Goal: Task Accomplishment & Management: Manage account settings

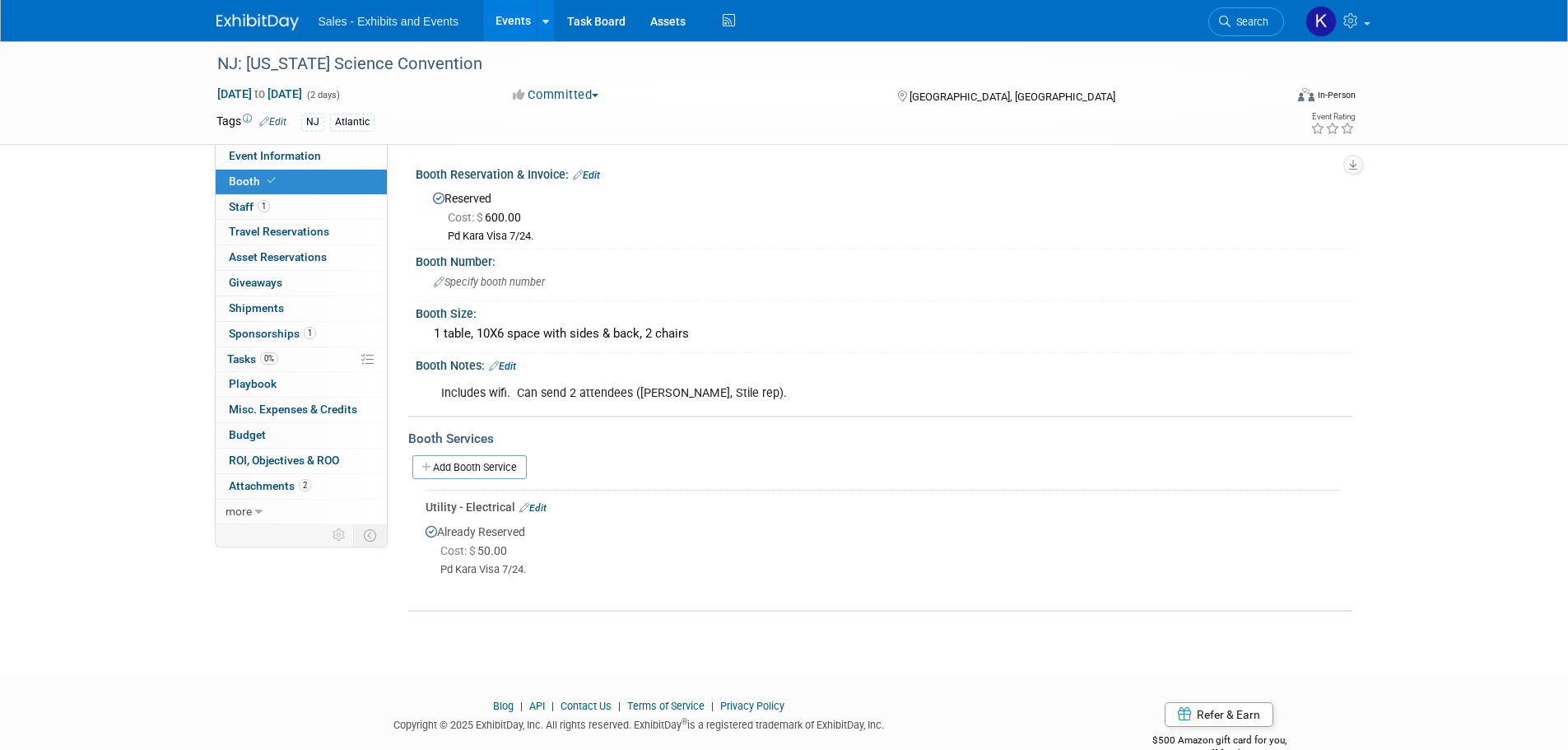
click at [253, 15] on img at bounding box center [258, 22] width 82 height 16
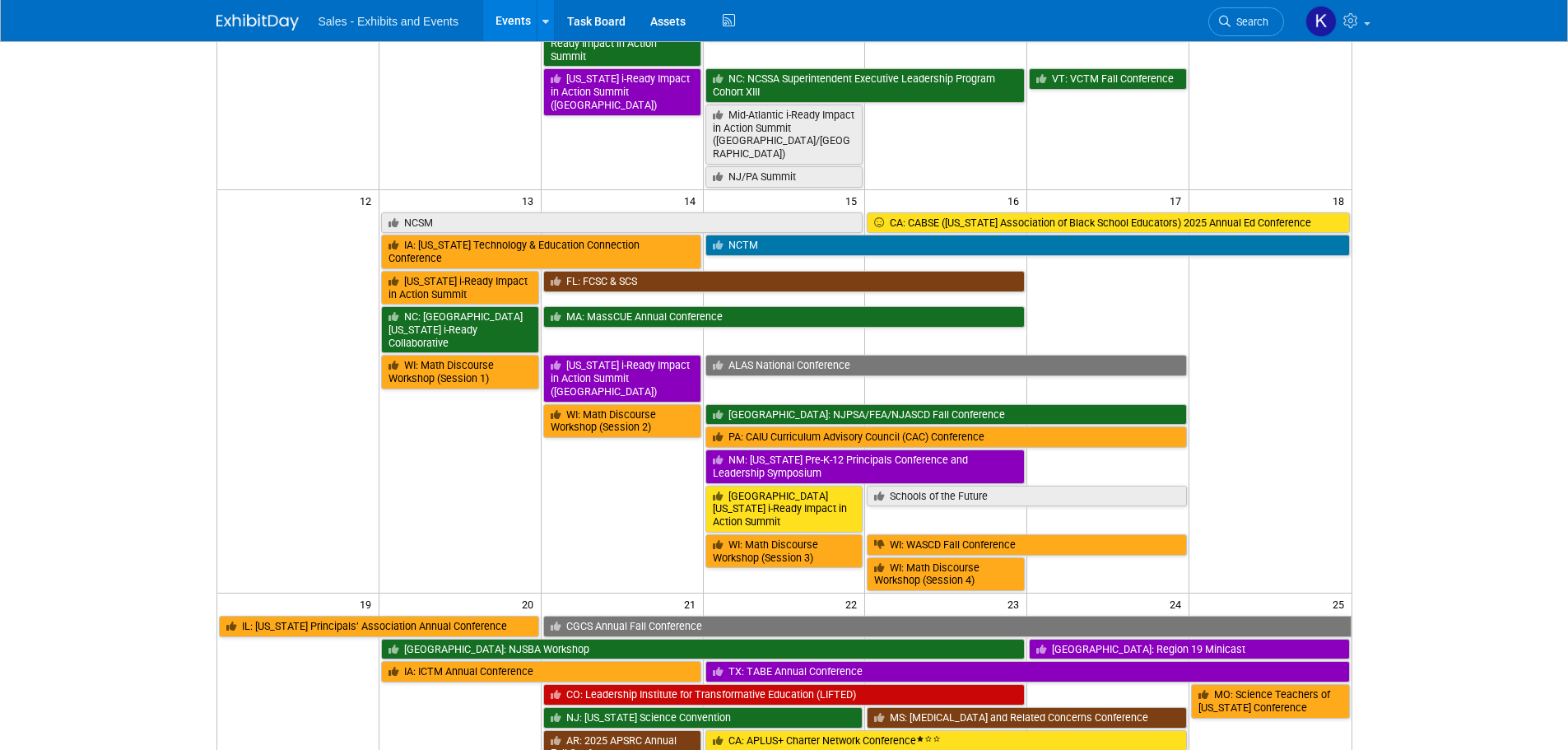
scroll to position [576, 0]
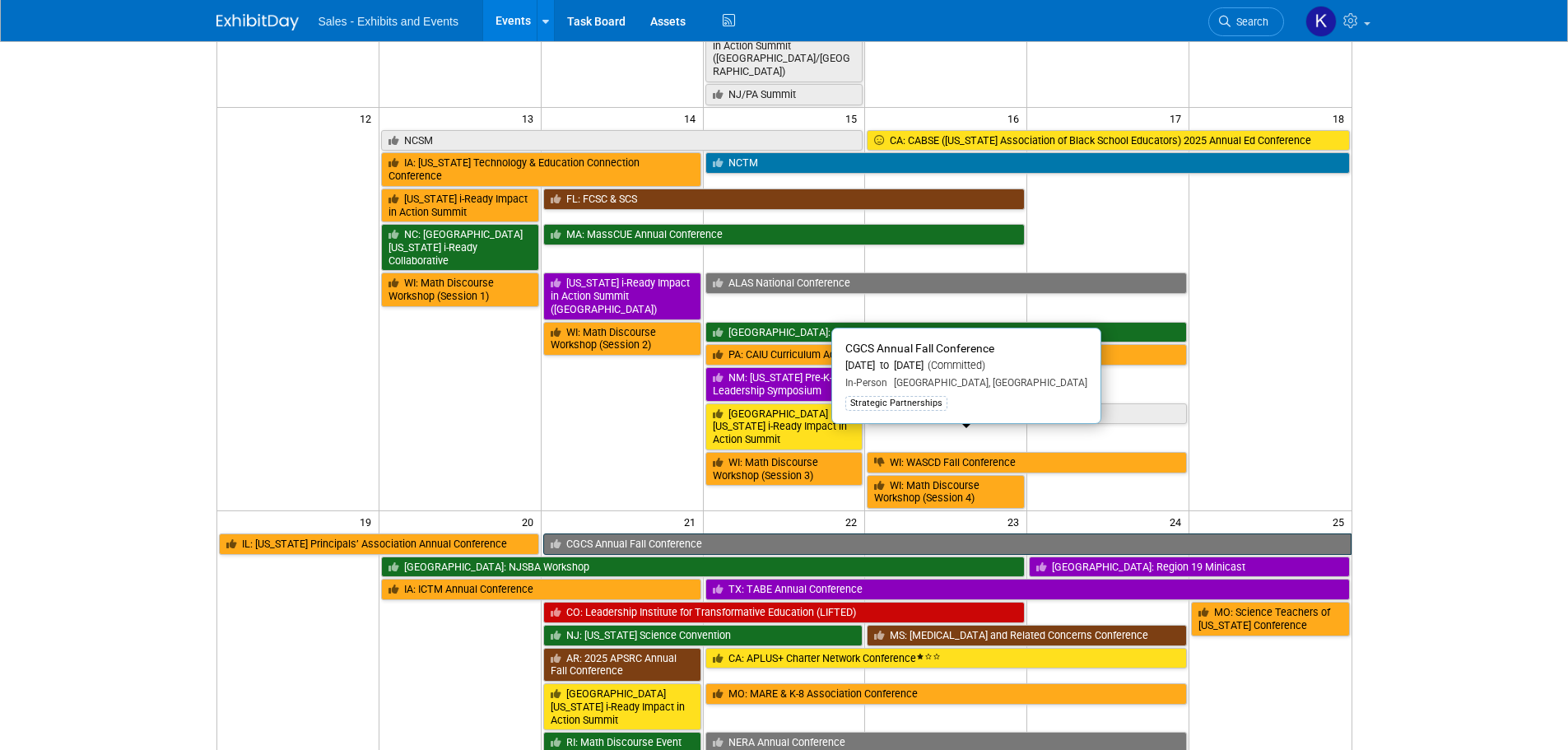
click at [689, 533] on link "CGCS Annual Fall Conference" at bounding box center [947, 544] width 808 height 22
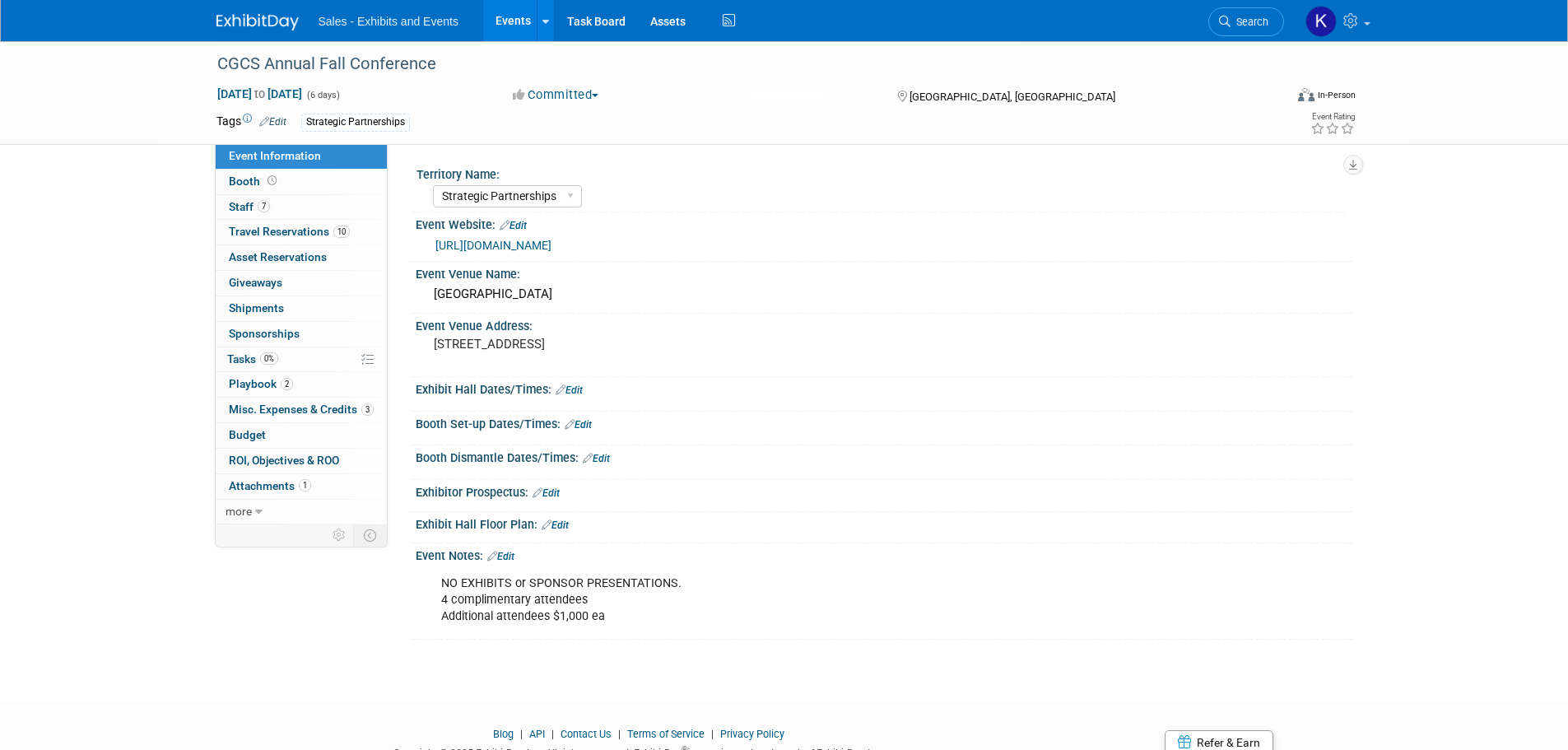
select select "Strategic Partnerships"
click at [247, 181] on span "Booth" at bounding box center [254, 181] width 51 height 13
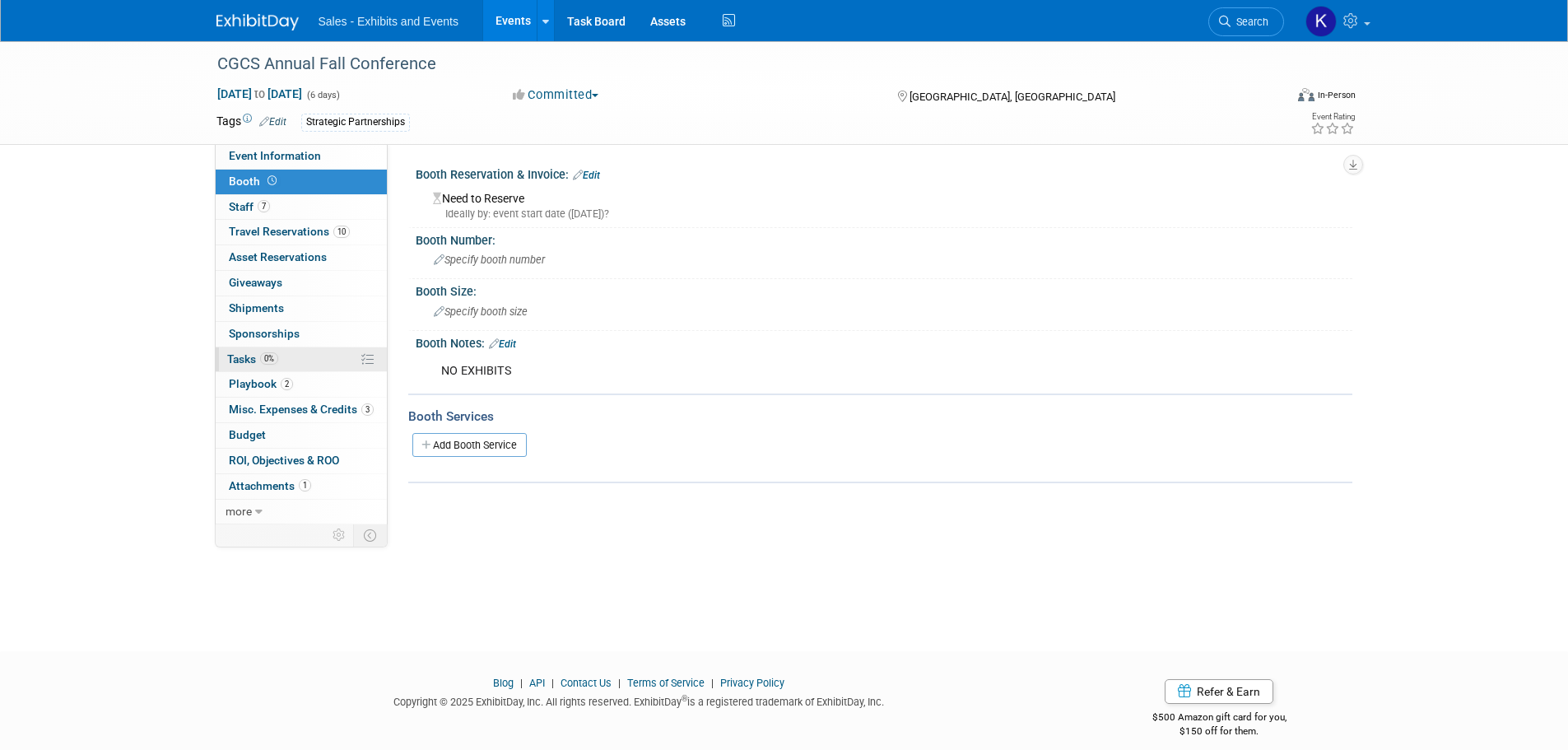
click at [232, 357] on span "Tasks 0%" at bounding box center [253, 359] width 51 height 13
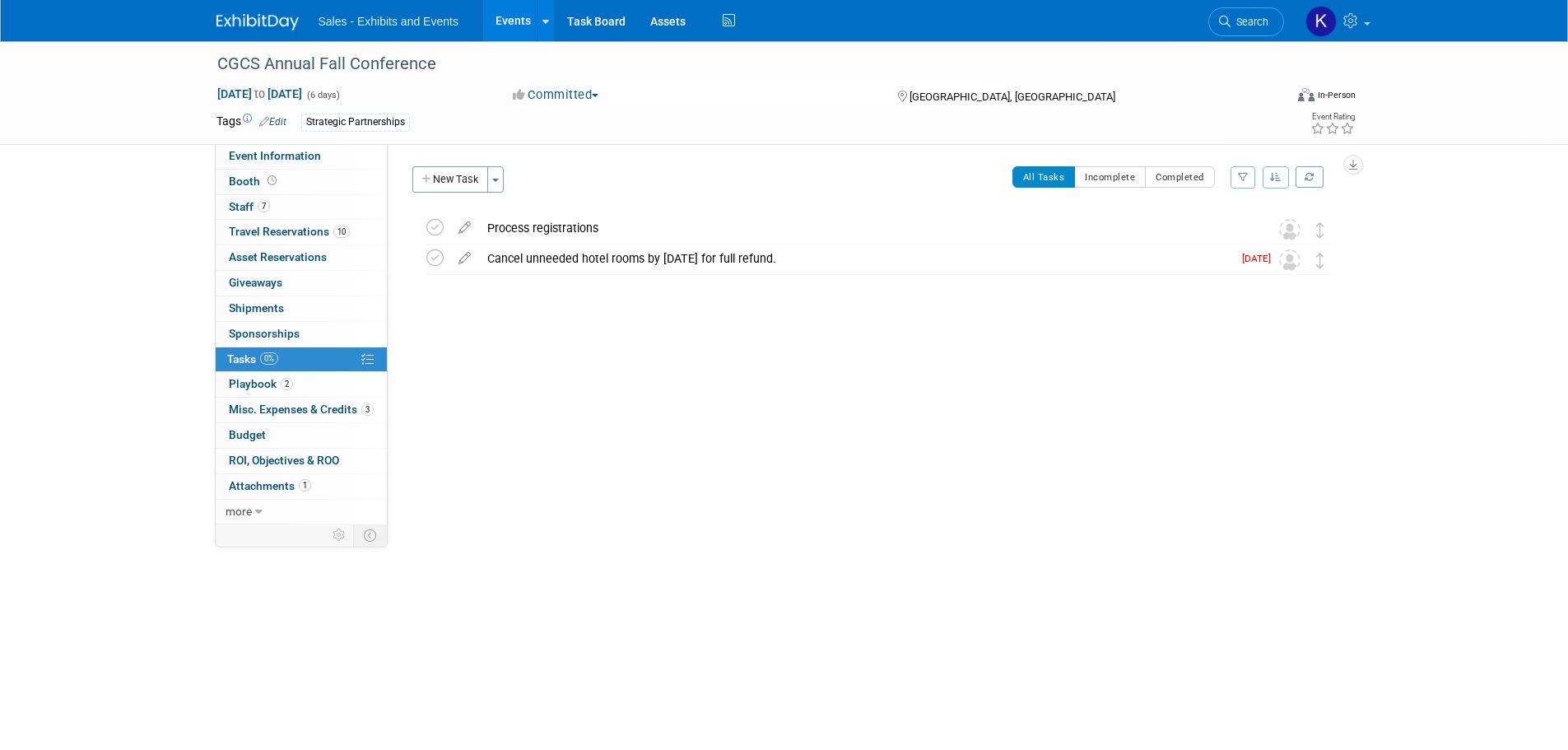
click at [467, 256] on icon at bounding box center [465, 255] width 29 height 21
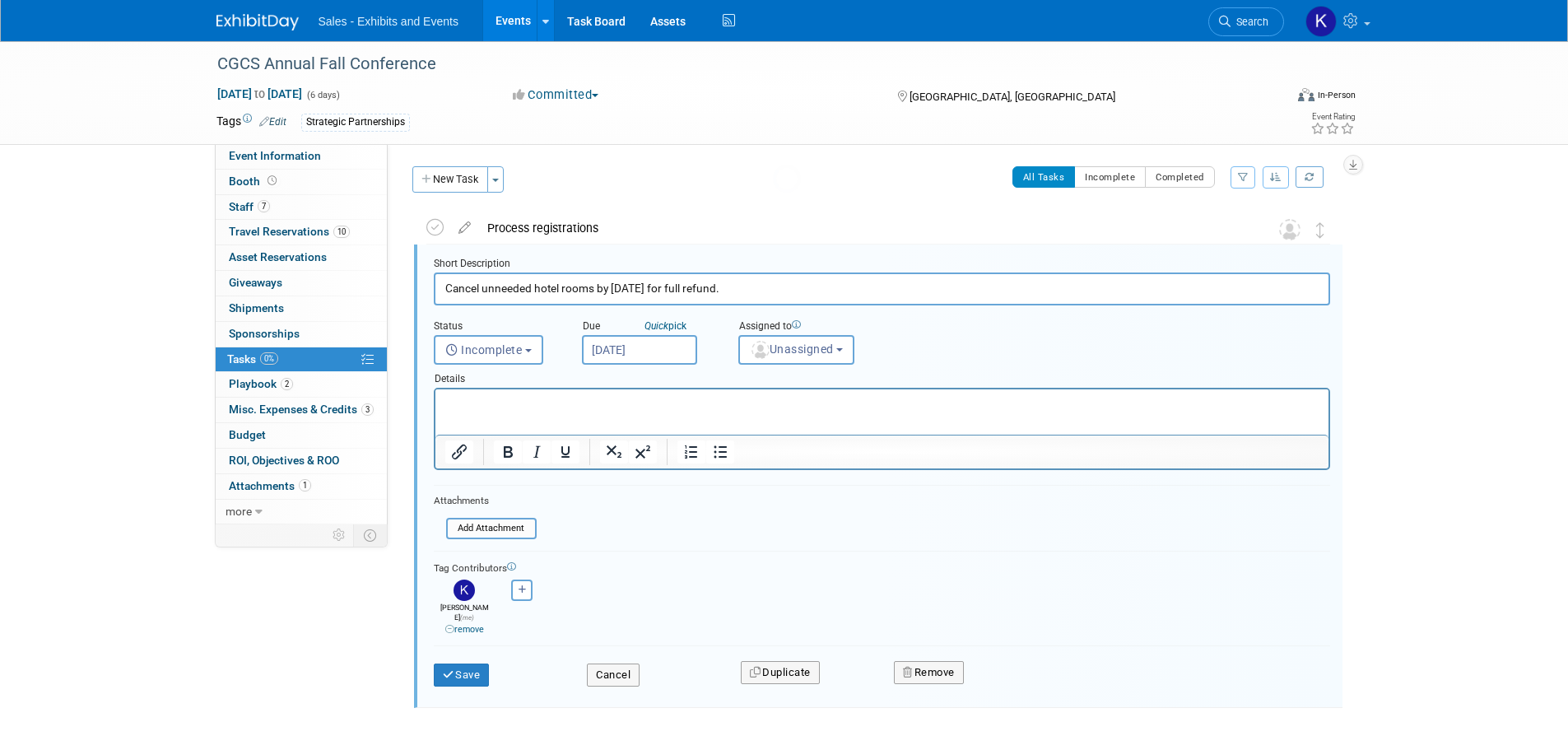
scroll to position [4, 0]
click at [930, 658] on button "Remove" at bounding box center [928, 669] width 70 height 23
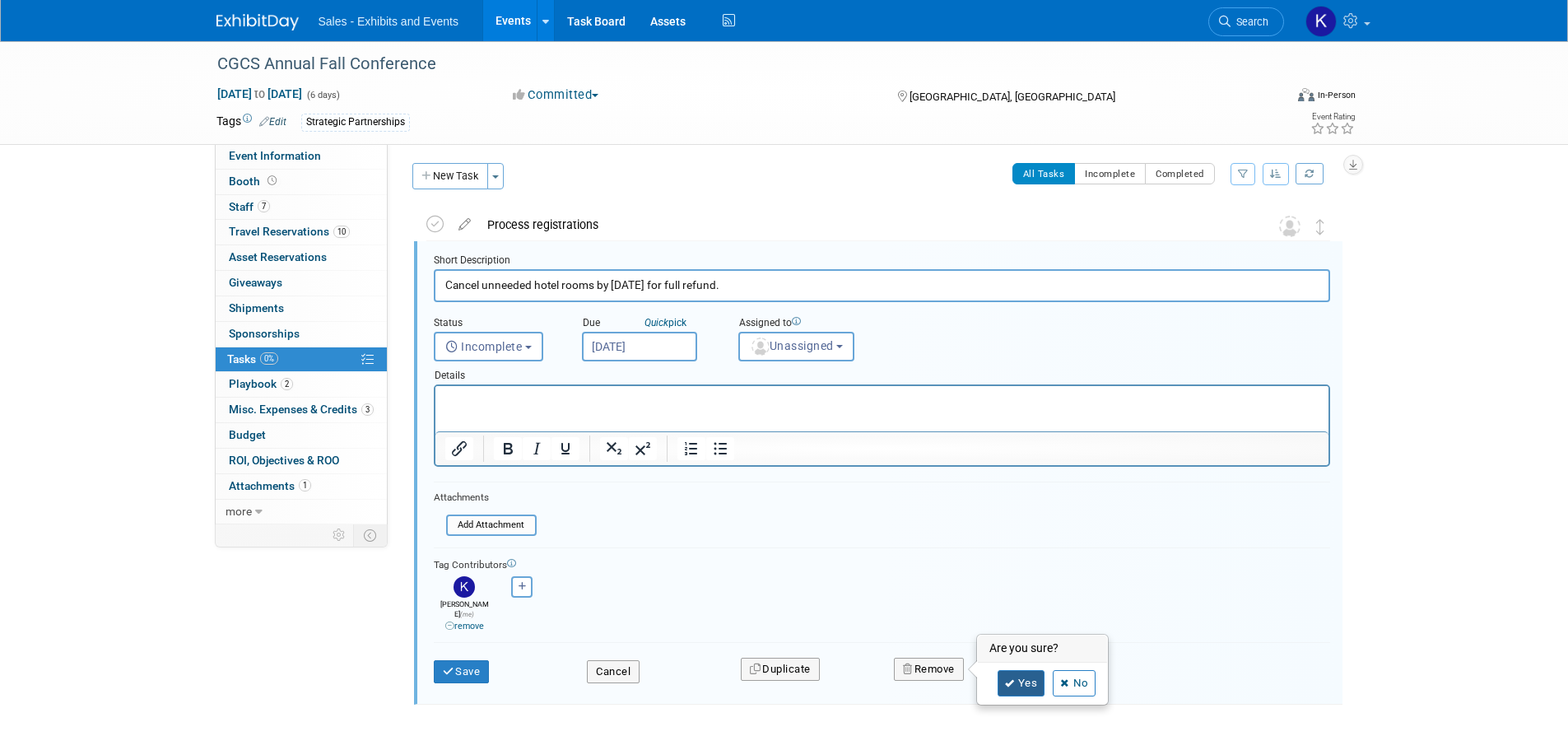
click at [1011, 679] on icon at bounding box center [1009, 684] width 10 height 9
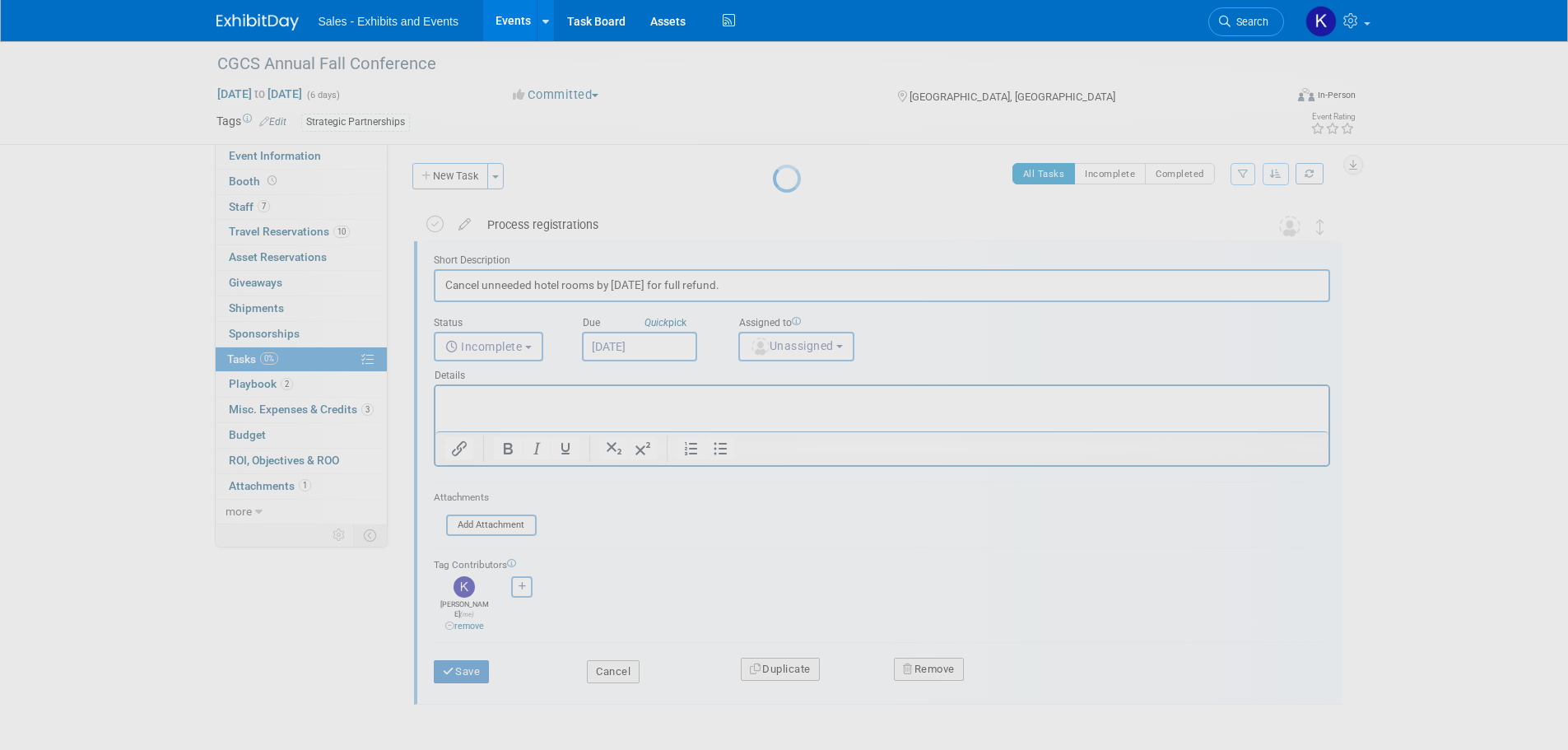
scroll to position [0, 0]
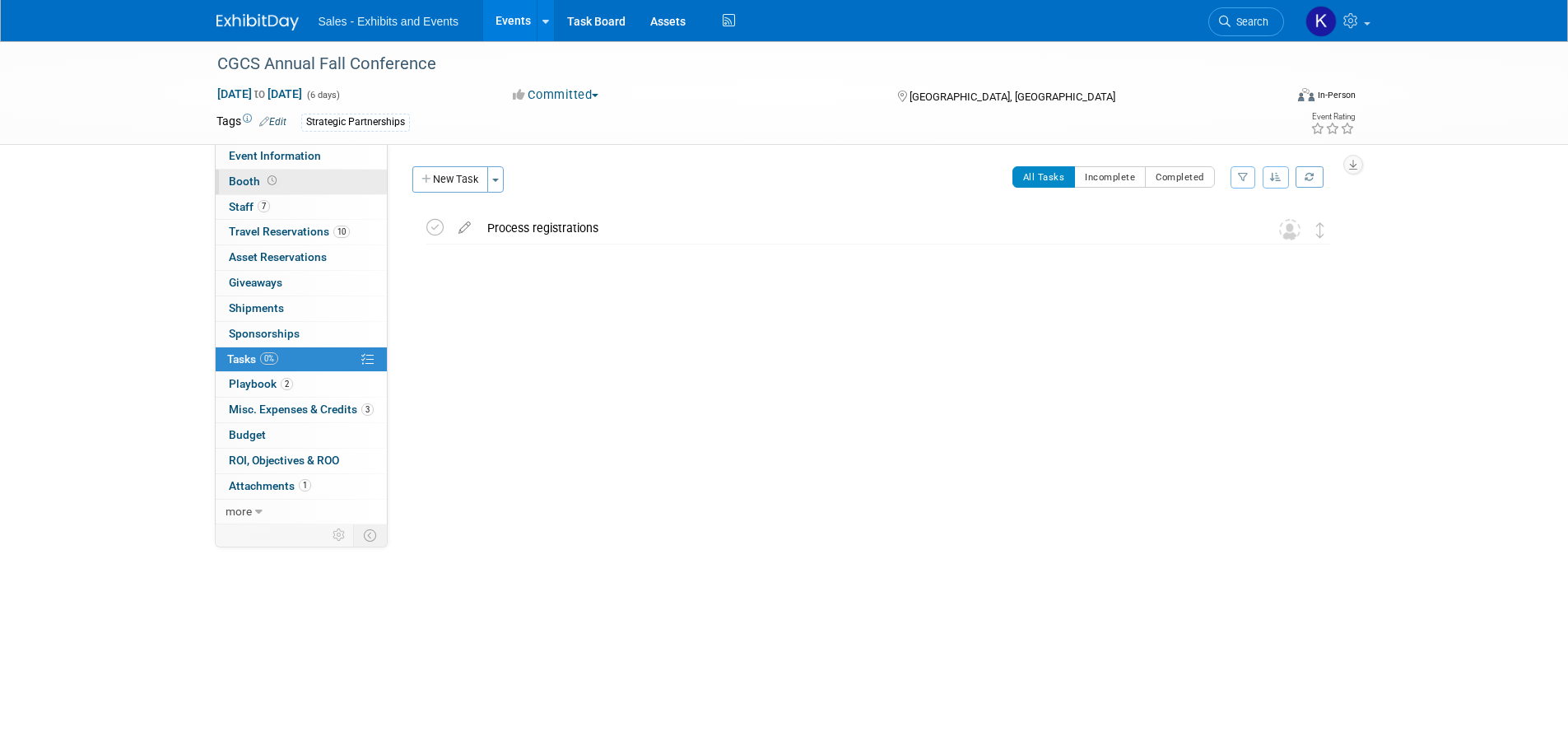
click at [241, 180] on span "Booth" at bounding box center [254, 181] width 51 height 13
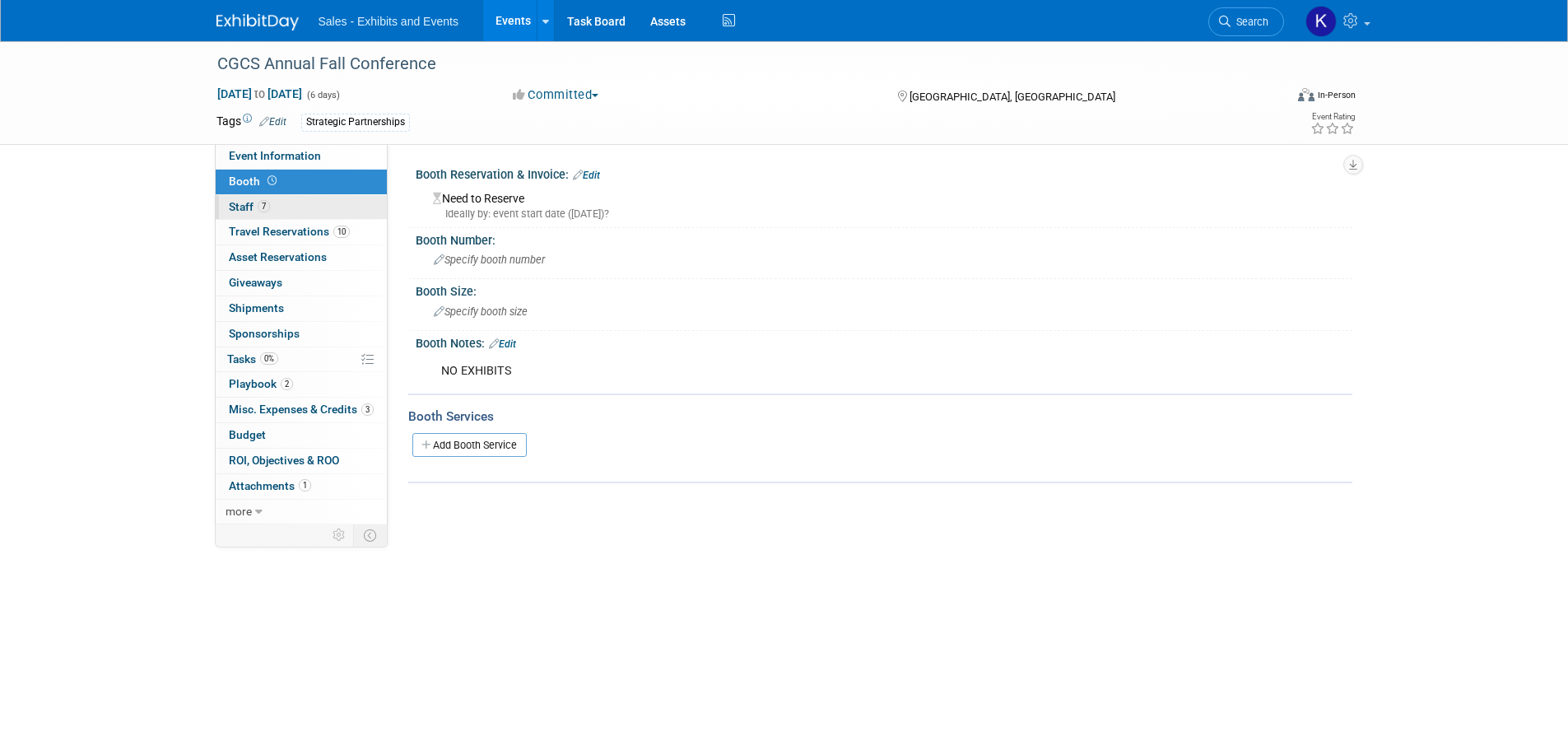
click at [228, 201] on link "7 Staff 7" at bounding box center [301, 207] width 171 height 25
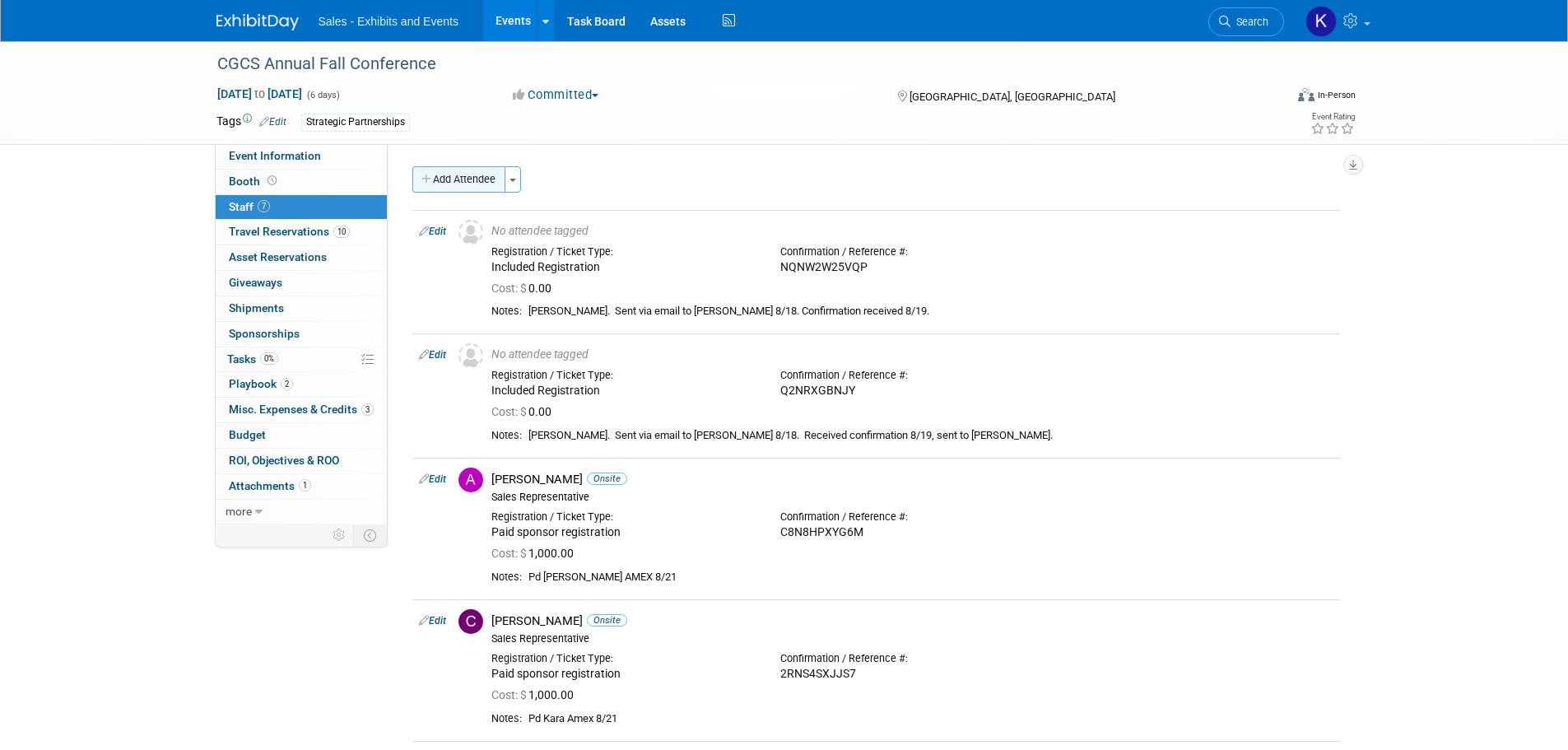
click at [465, 177] on button "Add Attendee" at bounding box center [459, 179] width 93 height 26
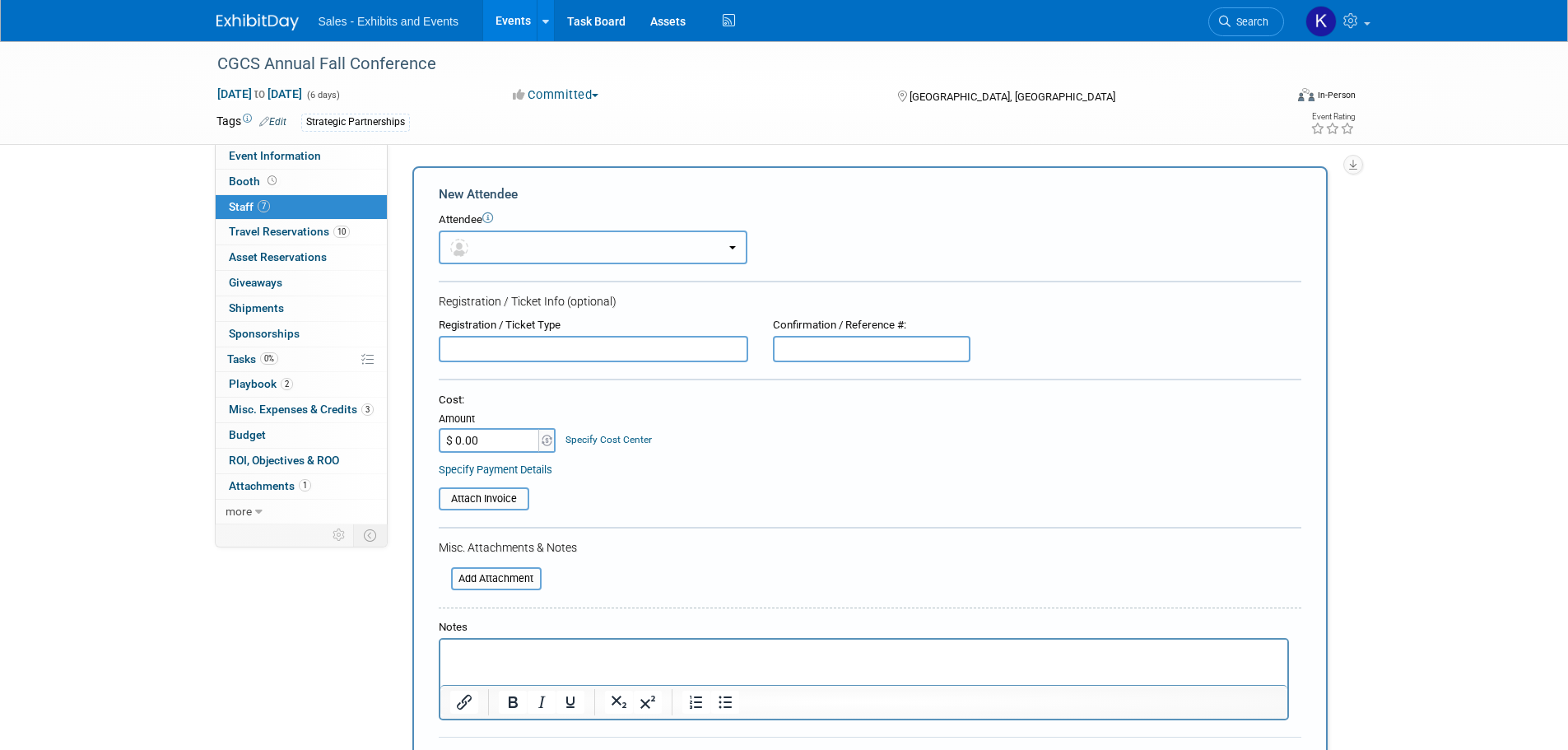
click at [564, 240] on button "button" at bounding box center [592, 247] width 309 height 34
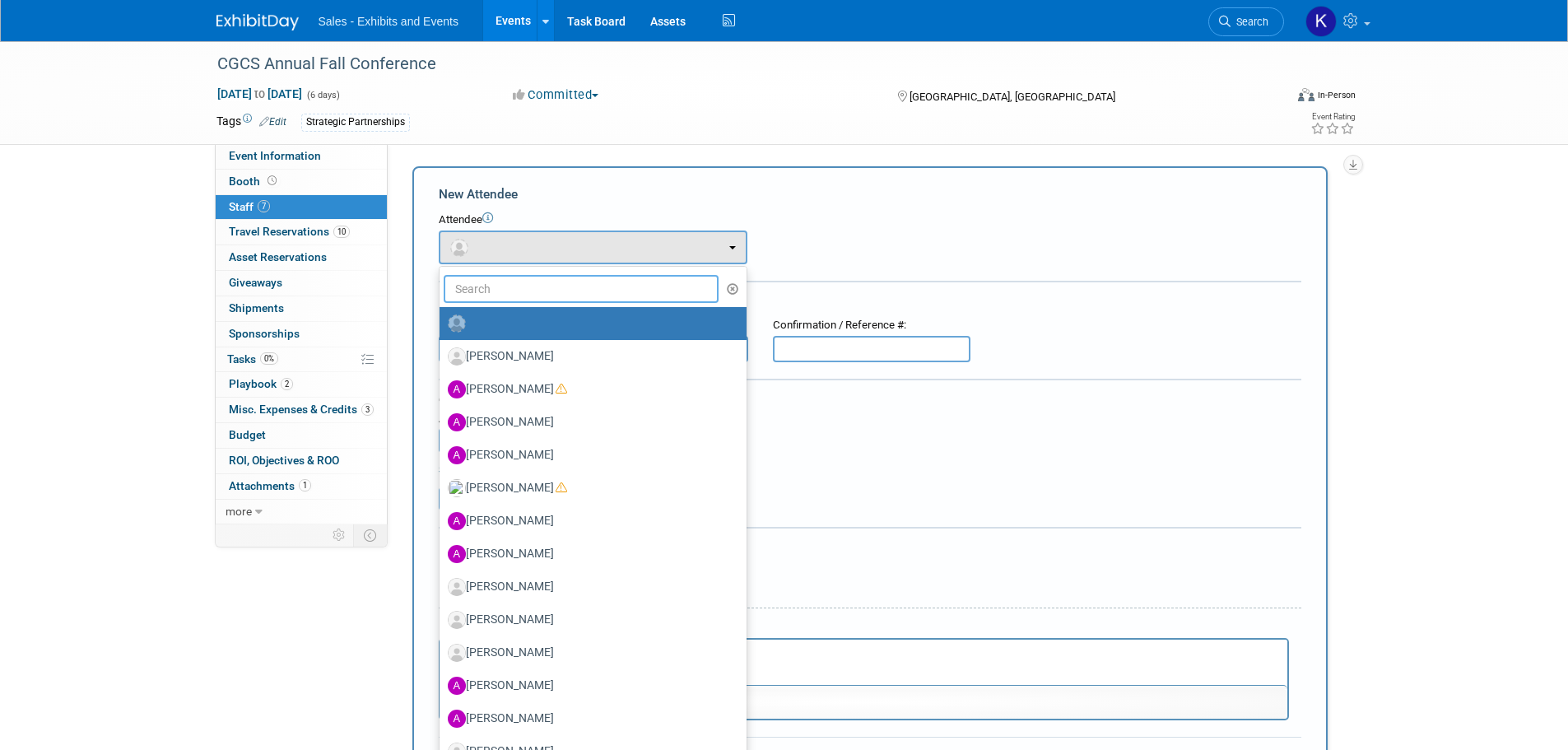
click at [545, 286] on input "text" at bounding box center [581, 289] width 276 height 28
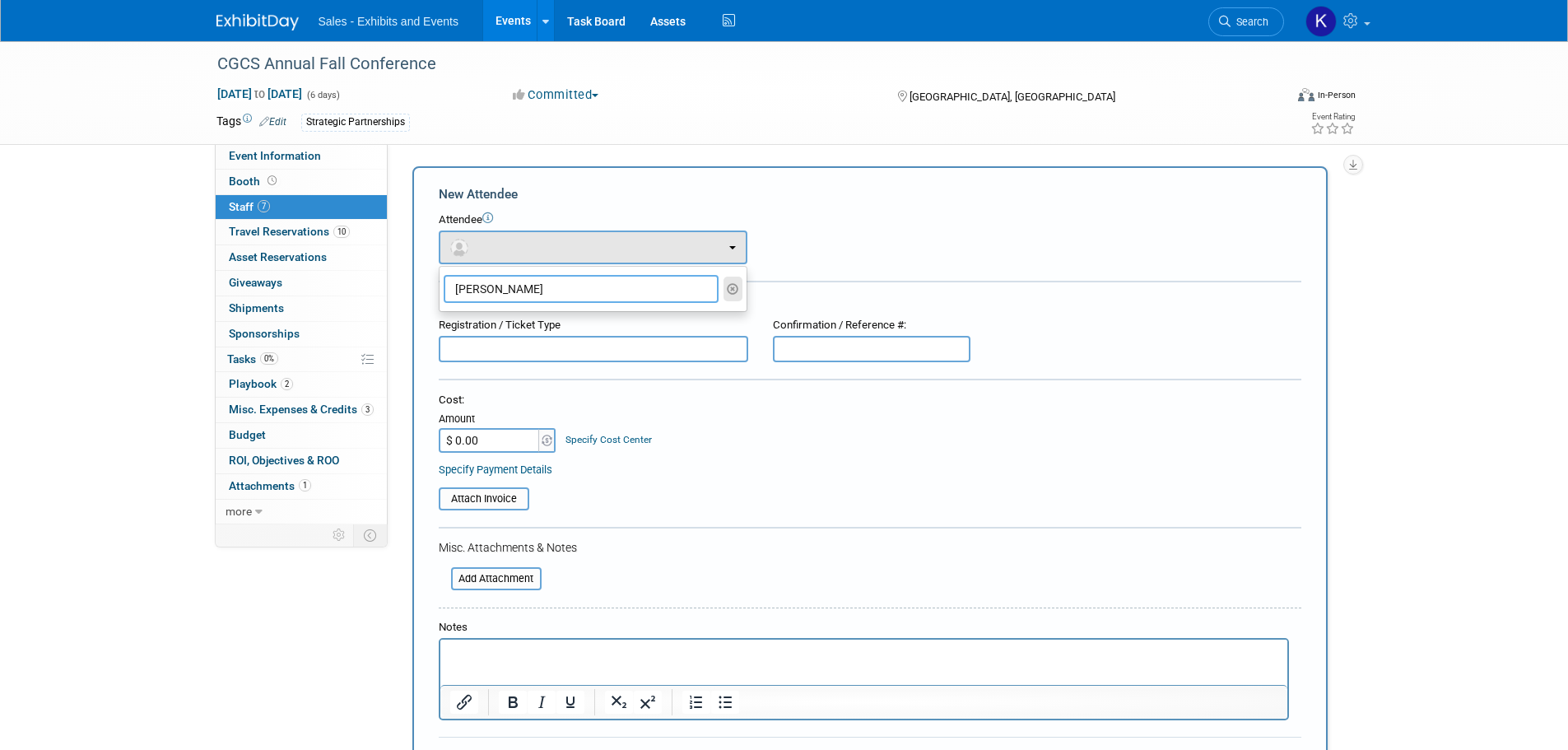
type input "Mary Wall"
click at [728, 284] on icon "button" at bounding box center [733, 289] width 13 height 12
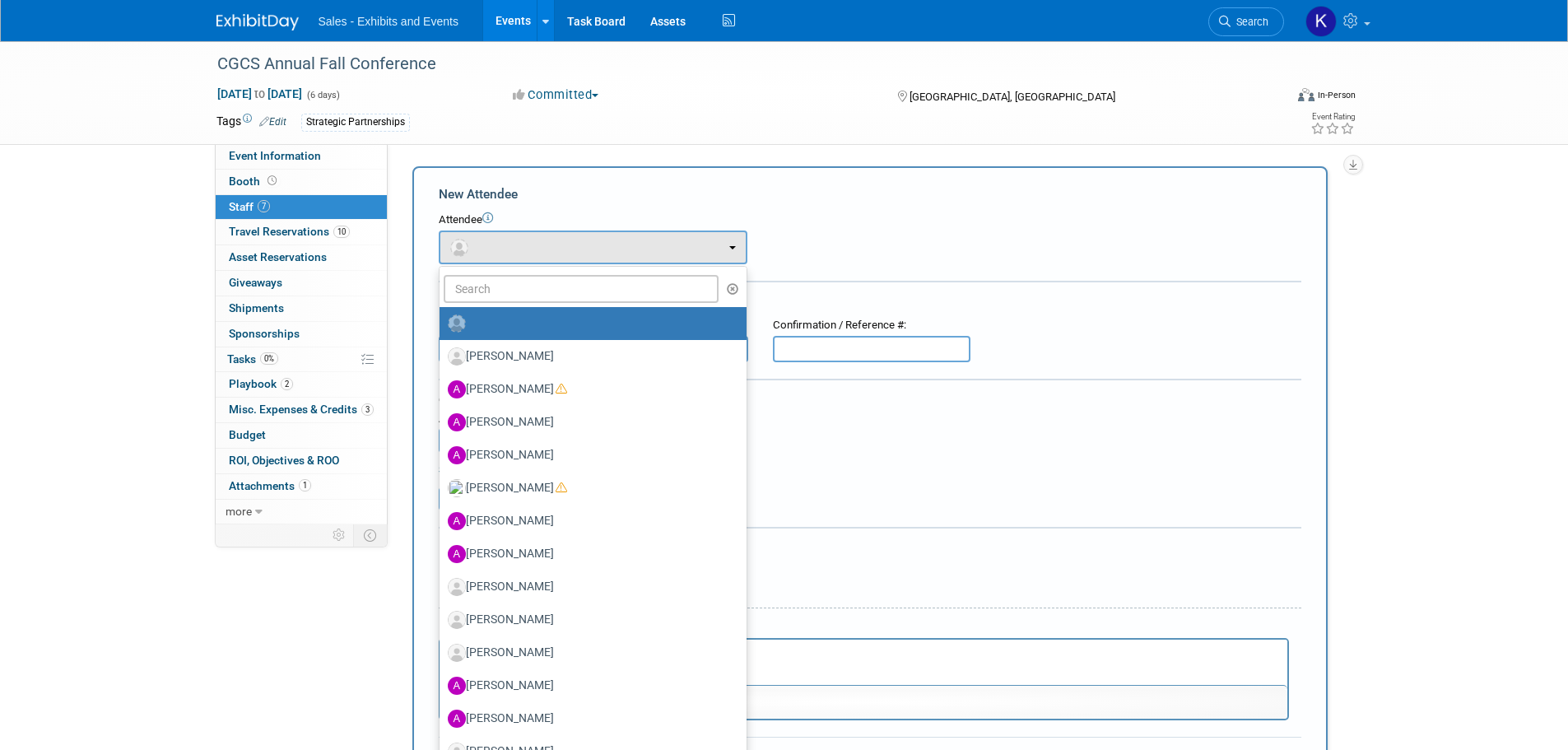
click at [826, 270] on form "New Attendee Attendee <img src="https://www.exhibitday.com/Images/Unassigned-Us…" at bounding box center [870, 487] width 863 height 604
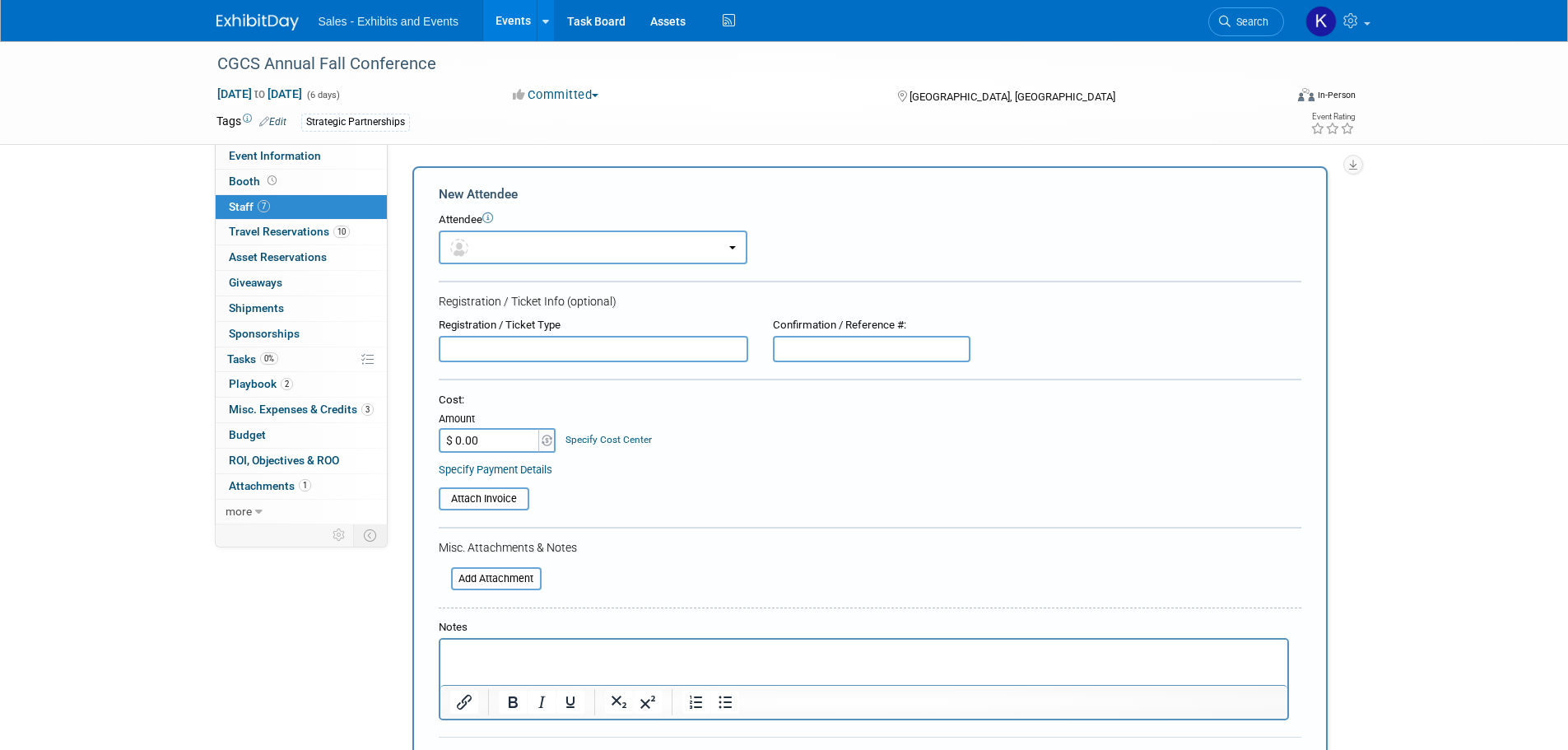
click at [663, 342] on input "text" at bounding box center [593, 349] width 309 height 26
click at [666, 352] on input "text" at bounding box center [593, 349] width 309 height 26
type input "Paid Sponsor Registration"
type input "T"
type input "BTNHH6R3D35"
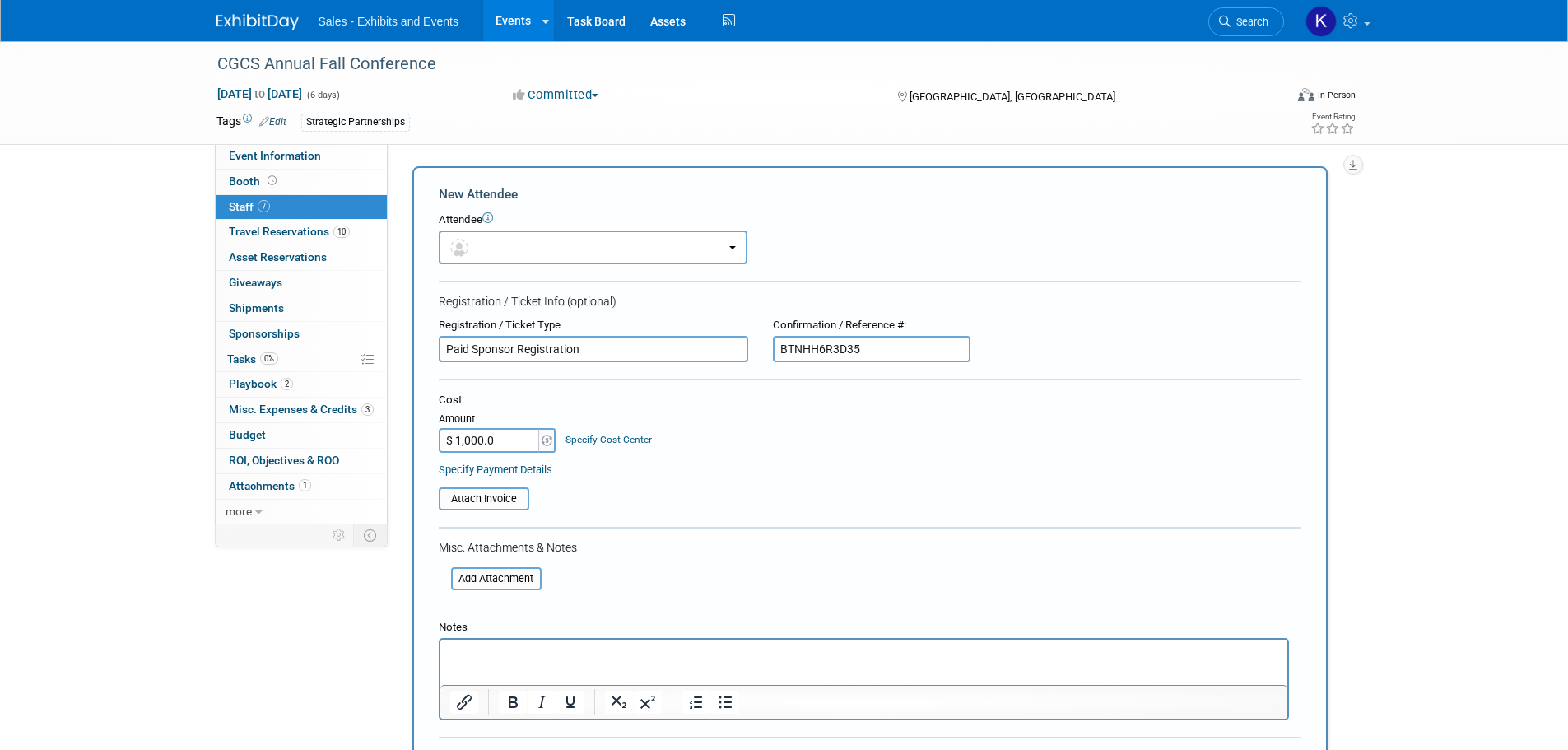
type input "$ 1,000.00"
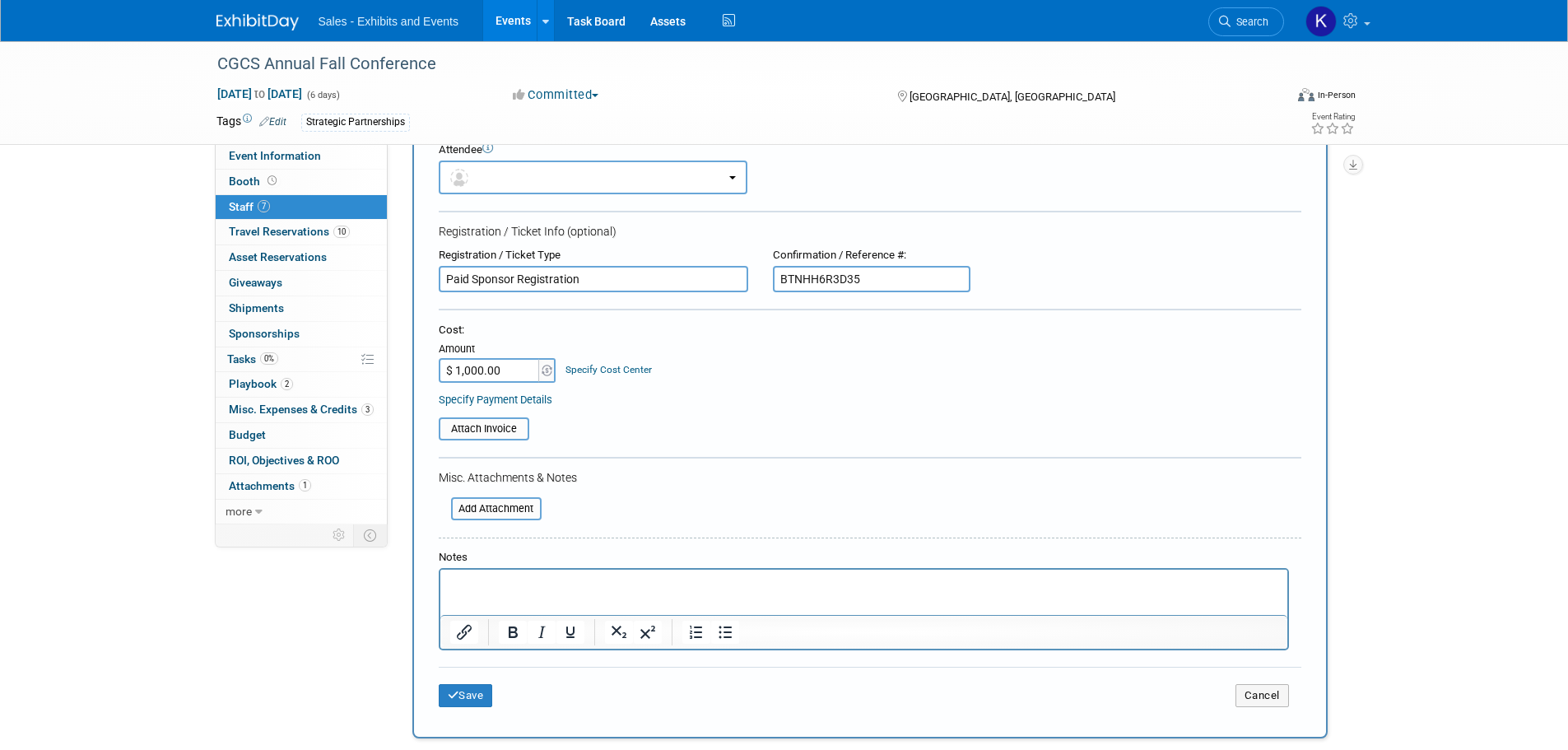
scroll to position [165, 0]
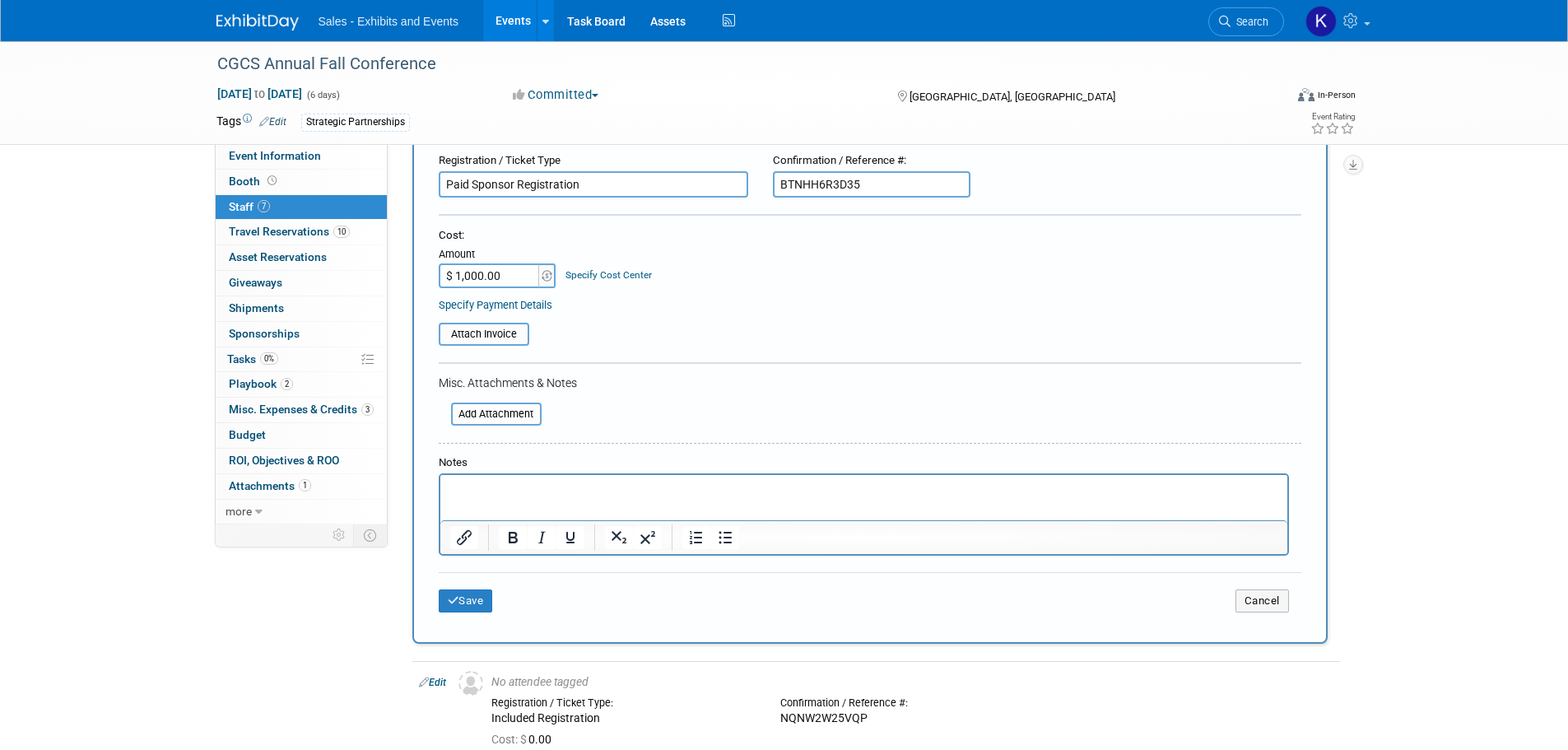
click at [536, 483] on p "Rich Text Area. Press ALT-0 for help." at bounding box center [864, 490] width 828 height 16
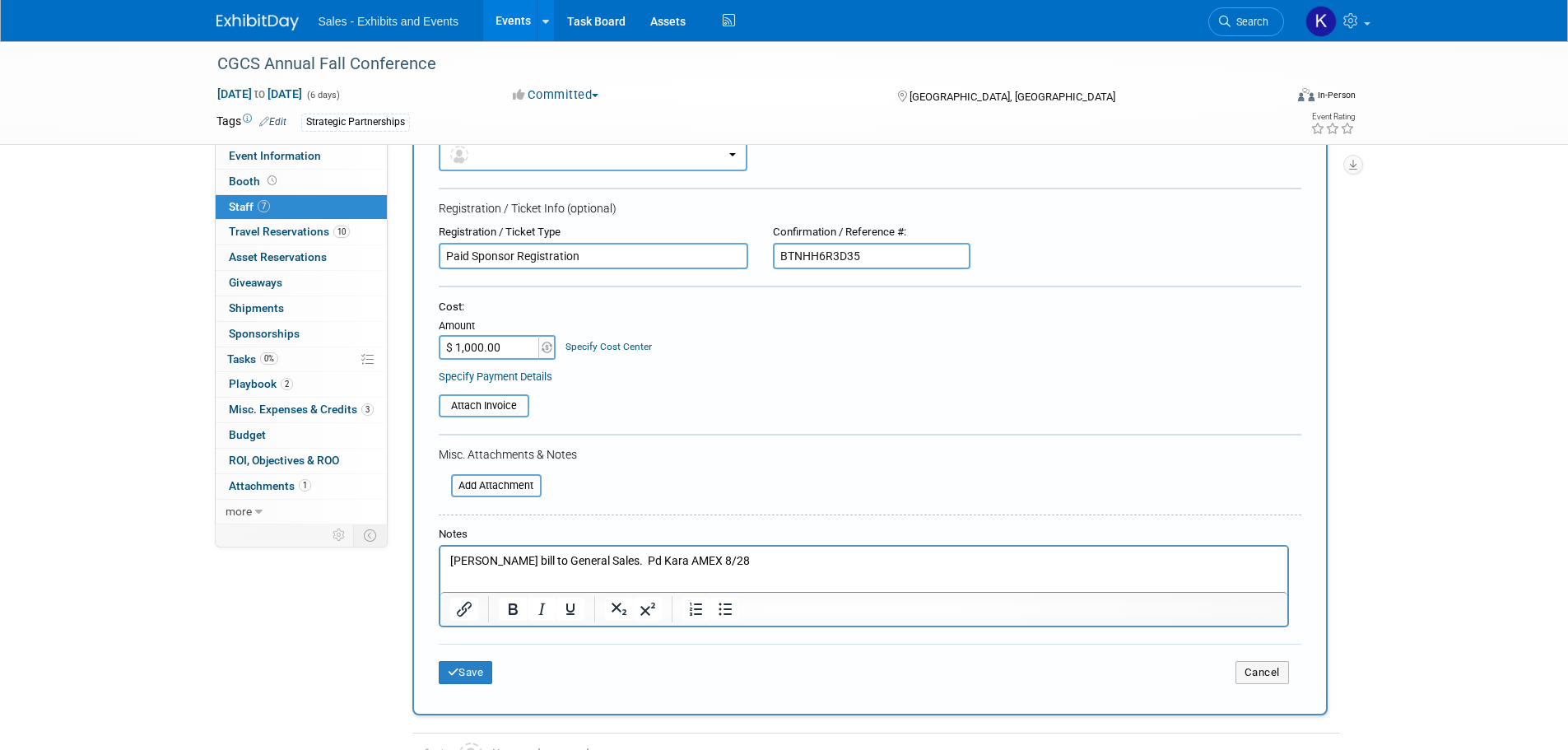
scroll to position [0, 0]
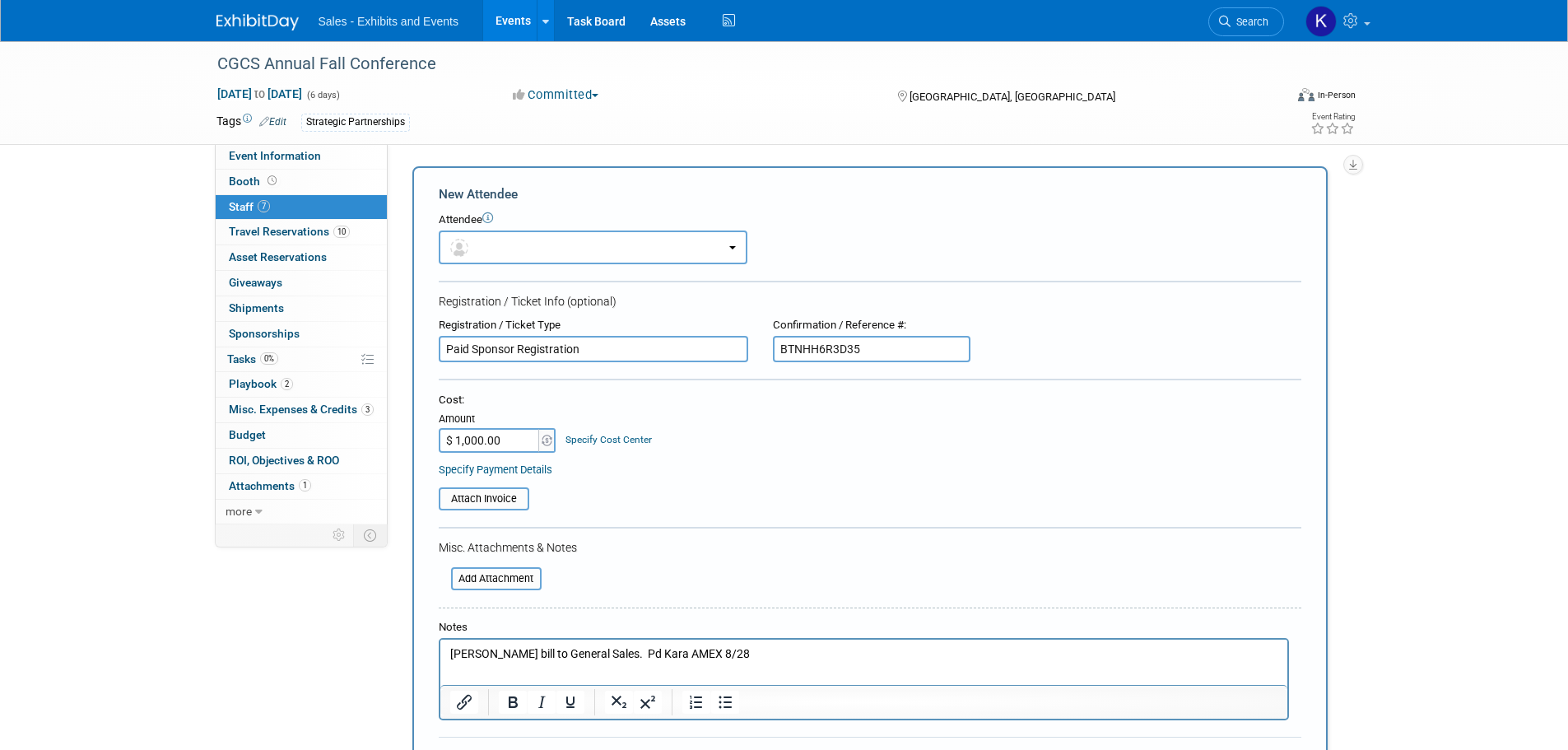
click at [447, 653] on html "Per Joe bill to General Sales. Pd Kara AMEX 8/28" at bounding box center [863, 651] width 847 height 23
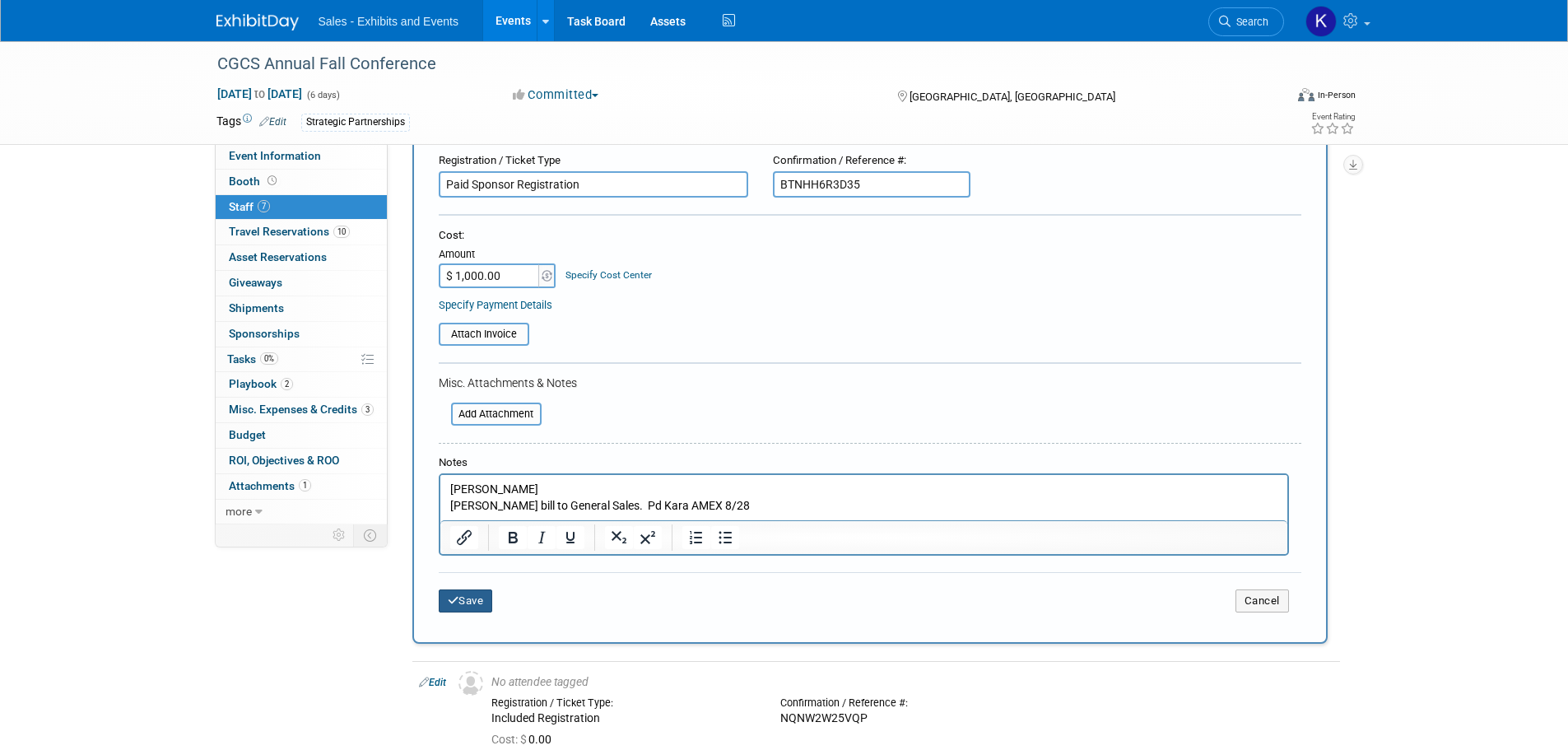
click at [465, 603] on button "Save" at bounding box center [466, 601] width 55 height 23
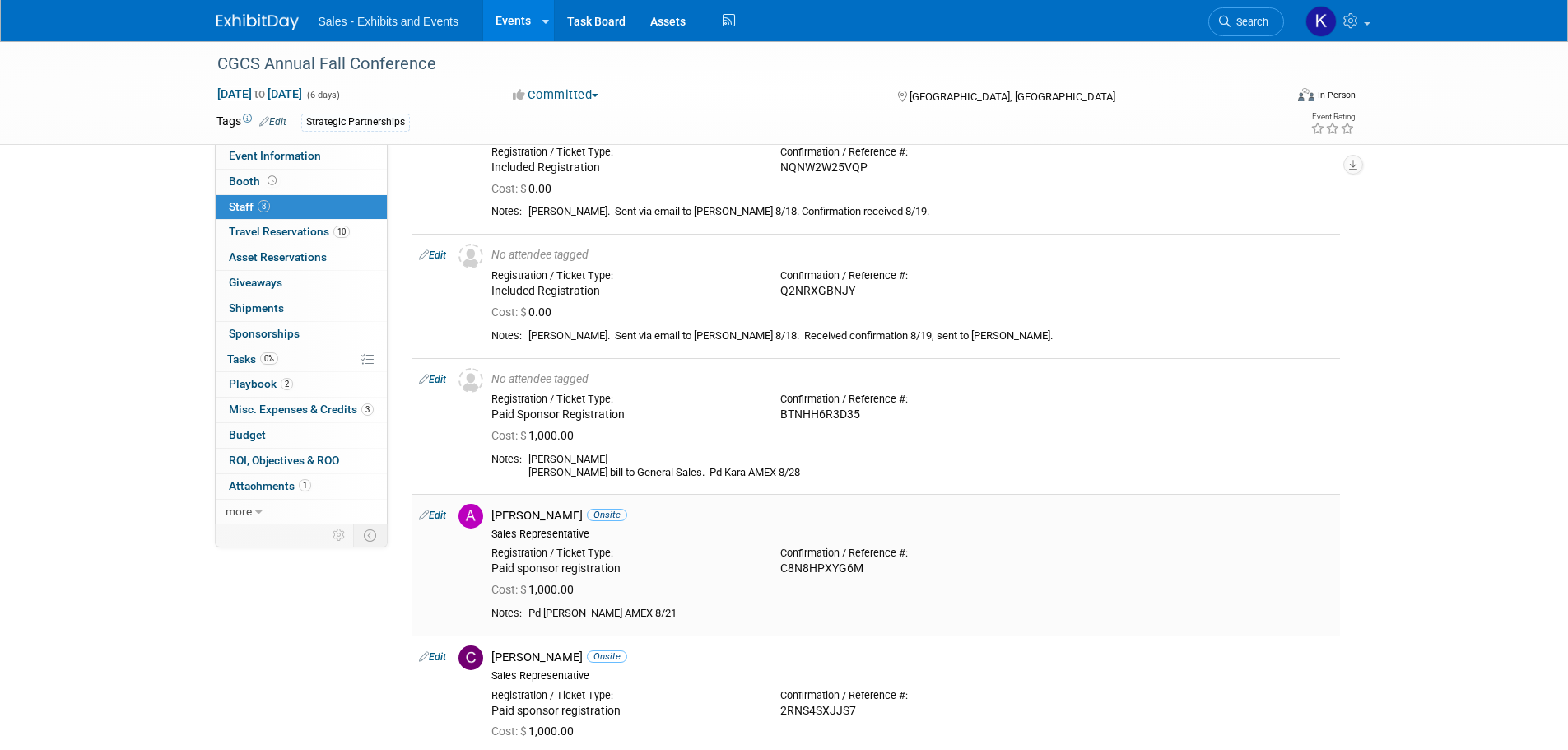
scroll to position [0, 0]
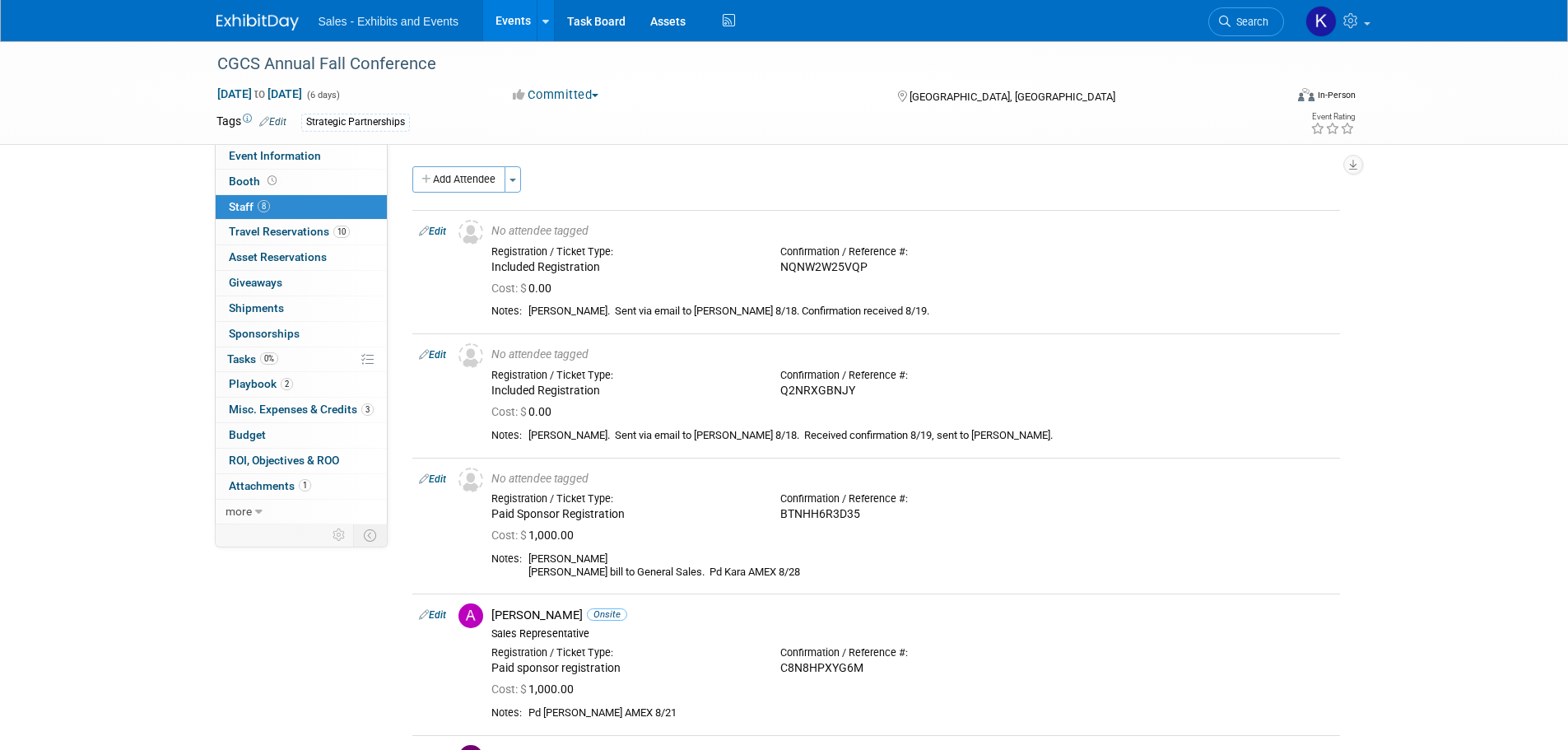
drag, startPoint x: 465, startPoint y: 167, endPoint x: 512, endPoint y: 174, distance: 47.5
click at [465, 167] on button "Add Attendee" at bounding box center [459, 179] width 93 height 26
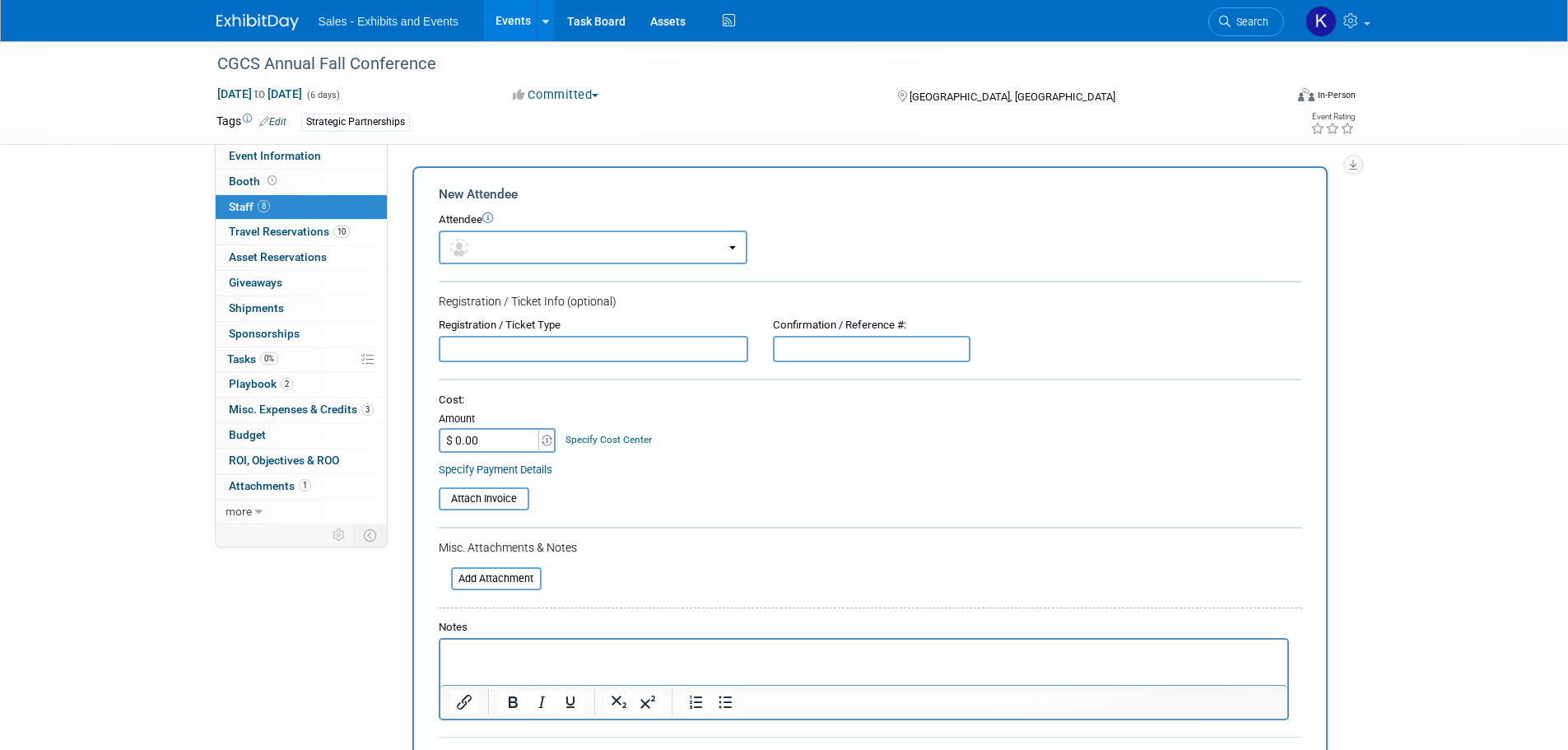
click at [698, 262] on button "button" at bounding box center [592, 247] width 309 height 34
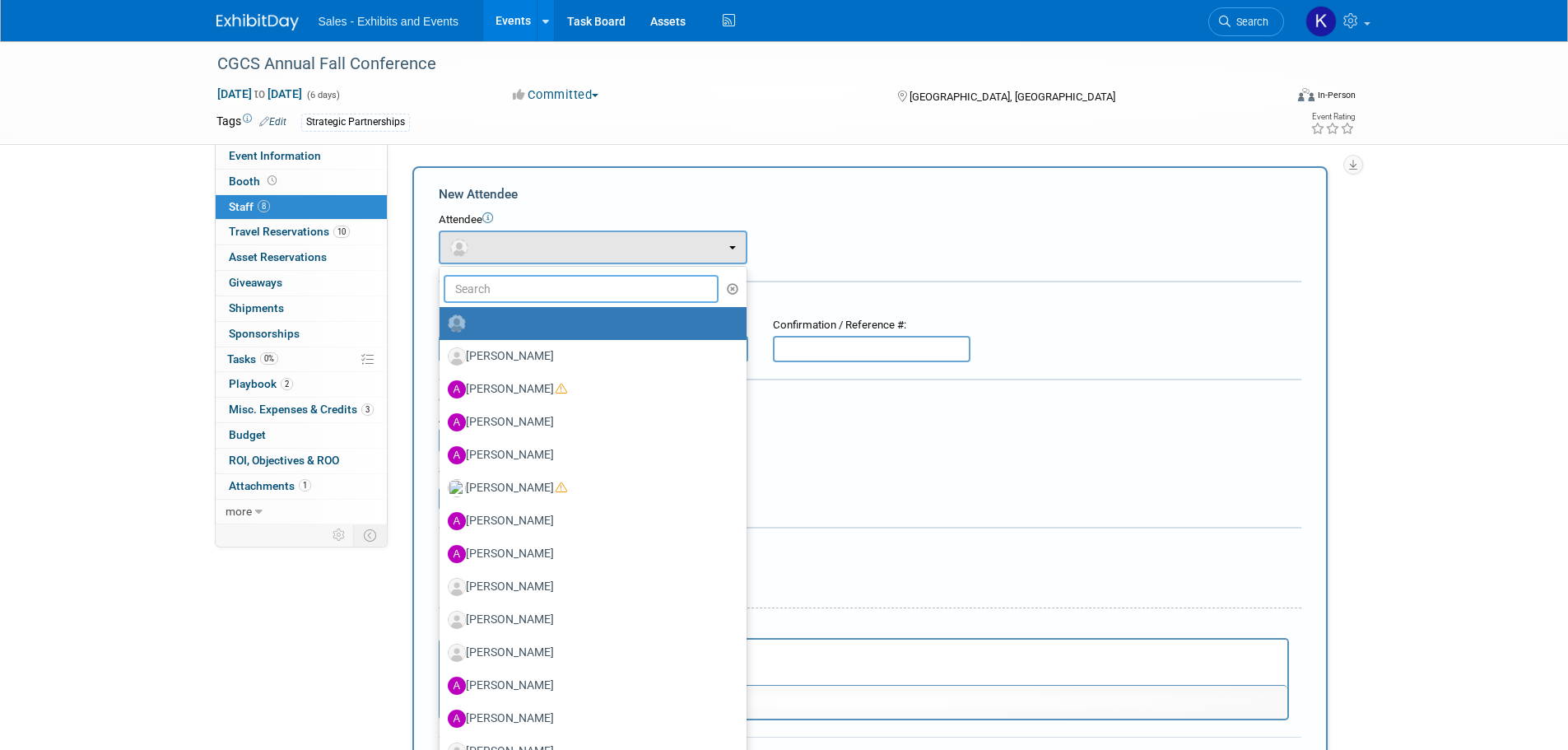
click at [619, 297] on input "text" at bounding box center [581, 289] width 276 height 28
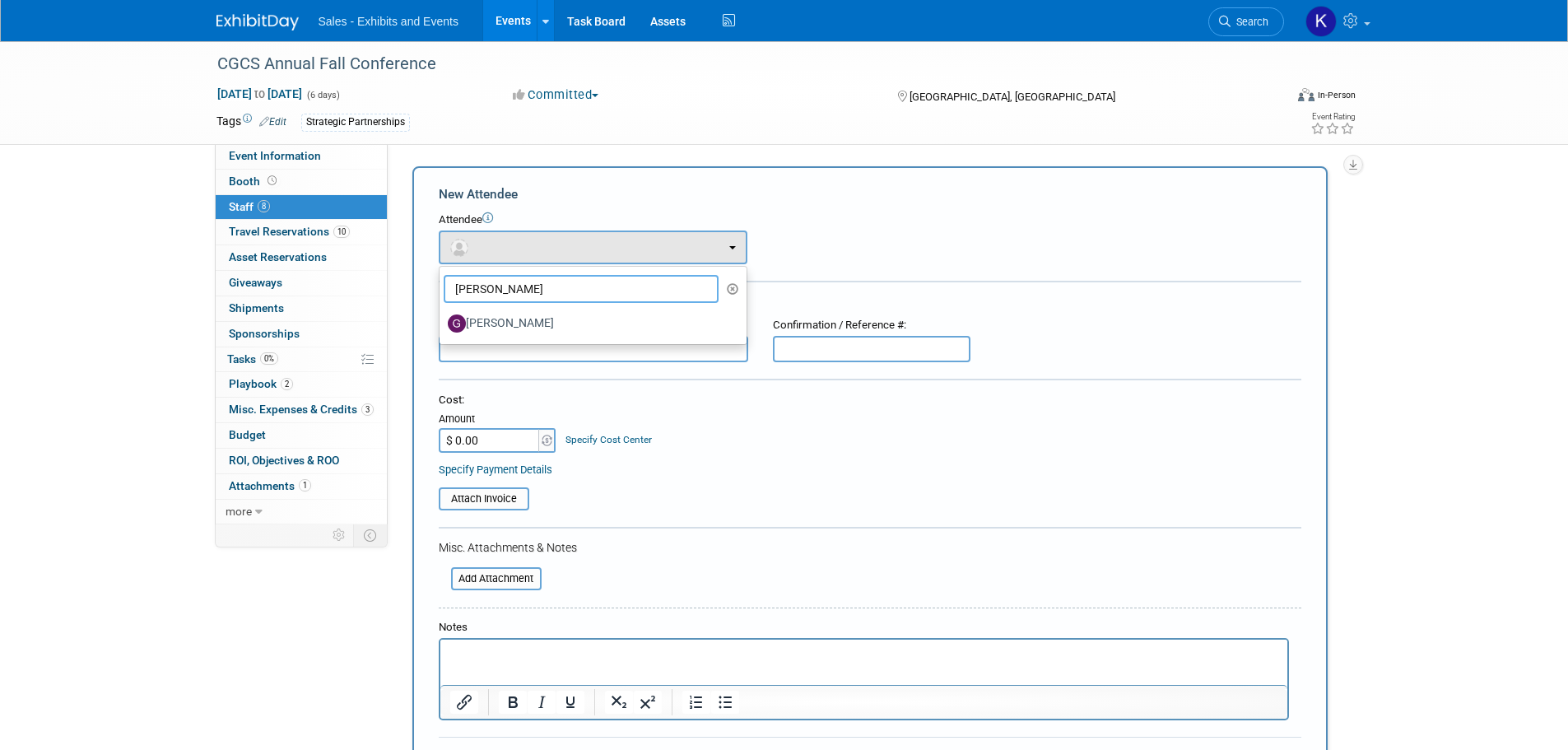
type input "Gigi Good"
click at [513, 320] on label "[PERSON_NAME]" at bounding box center [589, 323] width 282 height 26
click at [442, 320] on input "[PERSON_NAME]" at bounding box center [437, 321] width 11 height 11
select select "4f3fa1f0-b289-42ba-a81f-1cee1dac93aa"
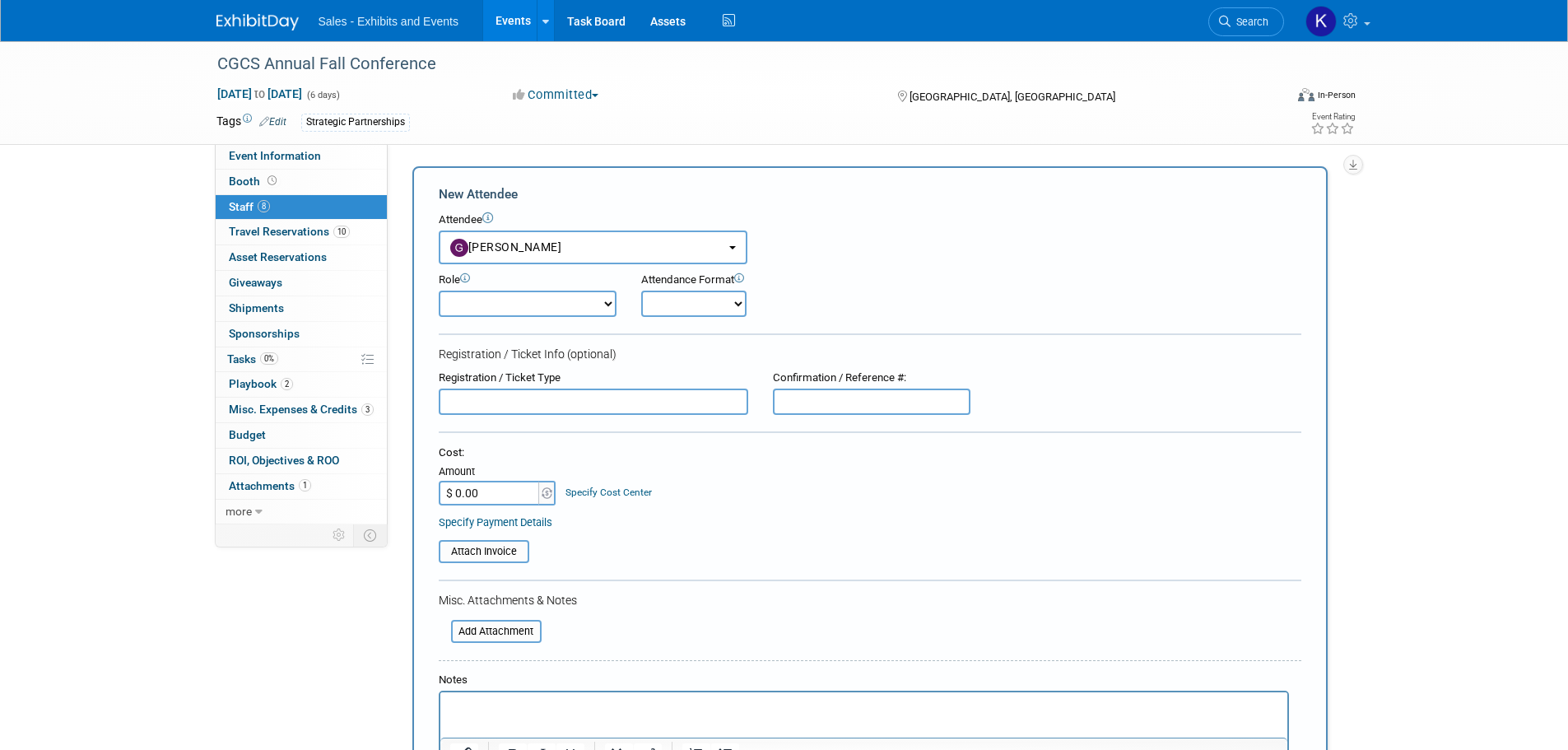
click at [615, 304] on select "Author Demonstrator Host Planner Presenter Product Rep Sales Representative" at bounding box center [527, 303] width 177 height 26
select select "4"
click at [439, 290] on select "Author Demonstrator Host Planner Presenter Product Rep Sales Representative" at bounding box center [527, 303] width 177 height 26
click at [737, 295] on select "Onsite Remote" at bounding box center [693, 303] width 106 height 26
select select "1"
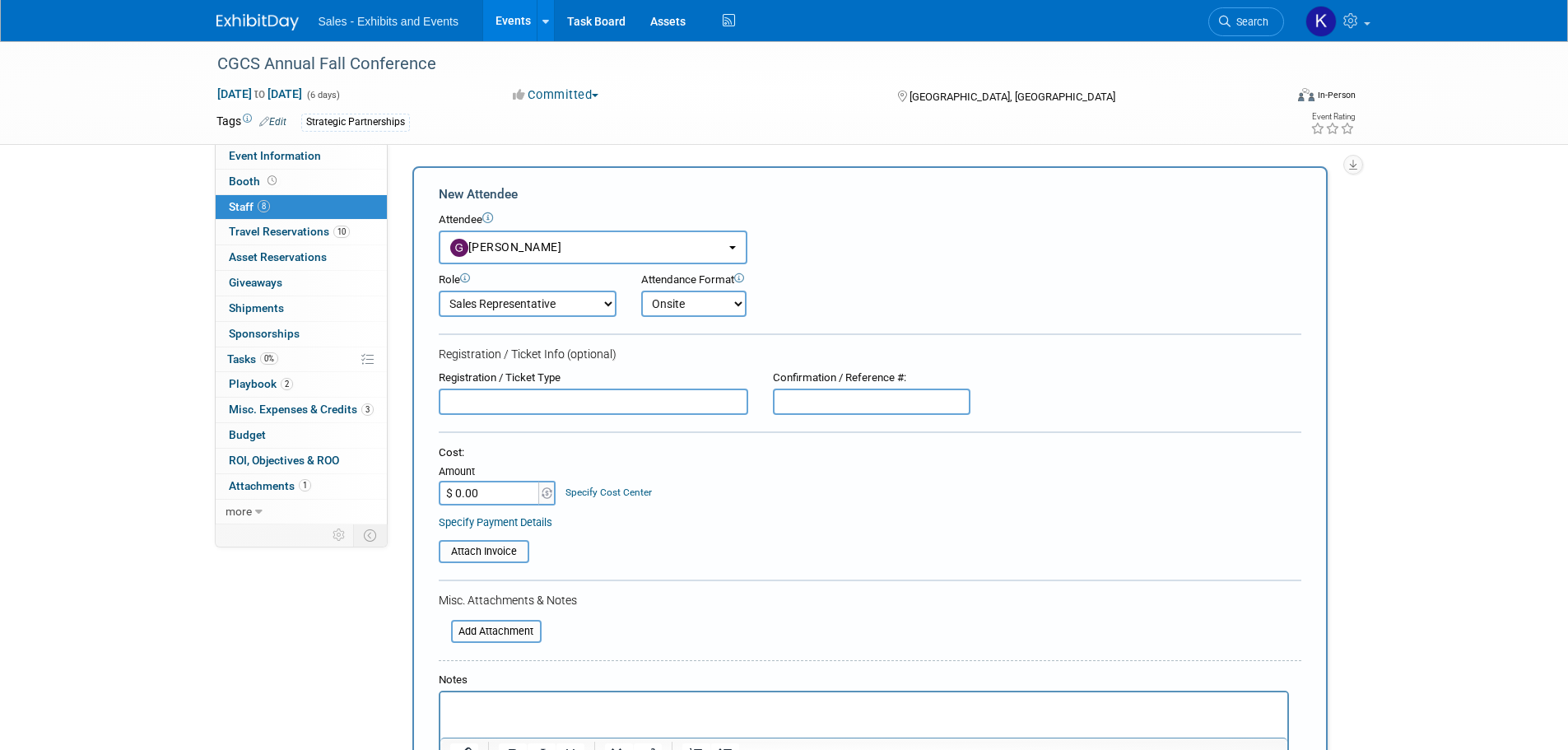
click at [641, 290] on select "Onsite Remote" at bounding box center [693, 303] width 106 height 26
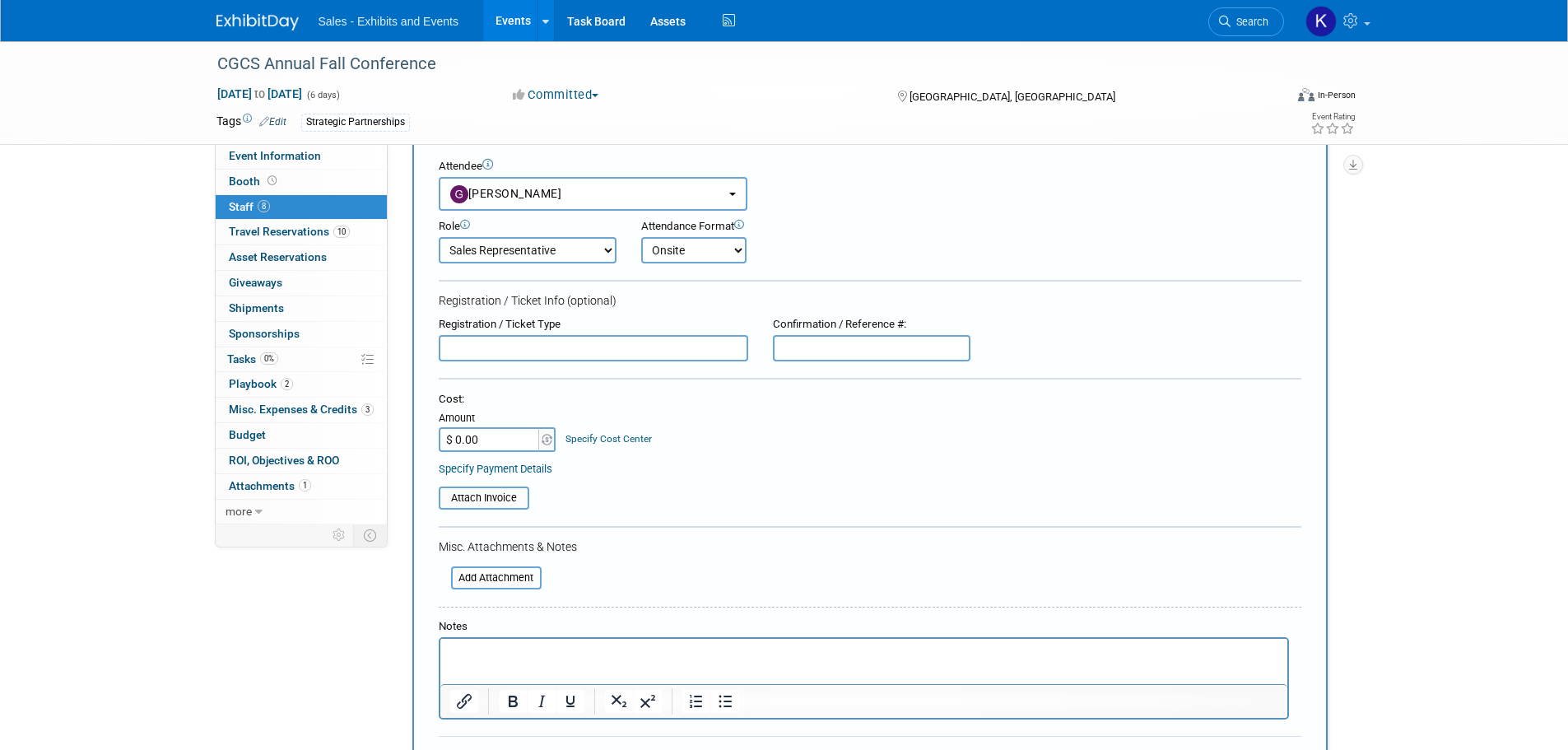
scroll to position [82, 0]
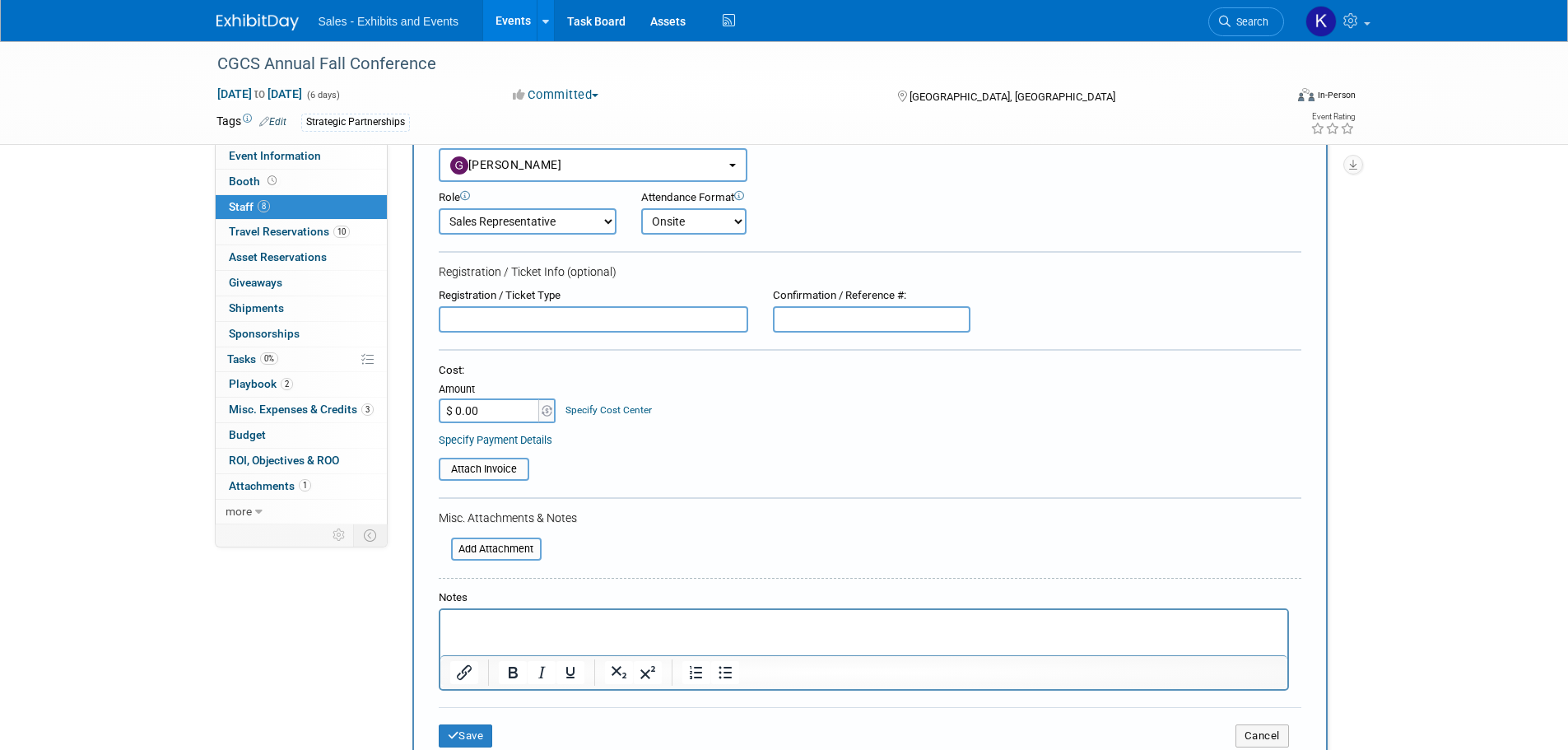
click at [873, 323] on input "text" at bounding box center [871, 319] width 197 height 26
type input "Y4NWYW9MQTG"
type input "$ 1,000.00"
drag, startPoint x: 934, startPoint y: 1220, endPoint x: 505, endPoint y: 612, distance: 744.1
click at [491, 611] on html at bounding box center [863, 621] width 847 height 23
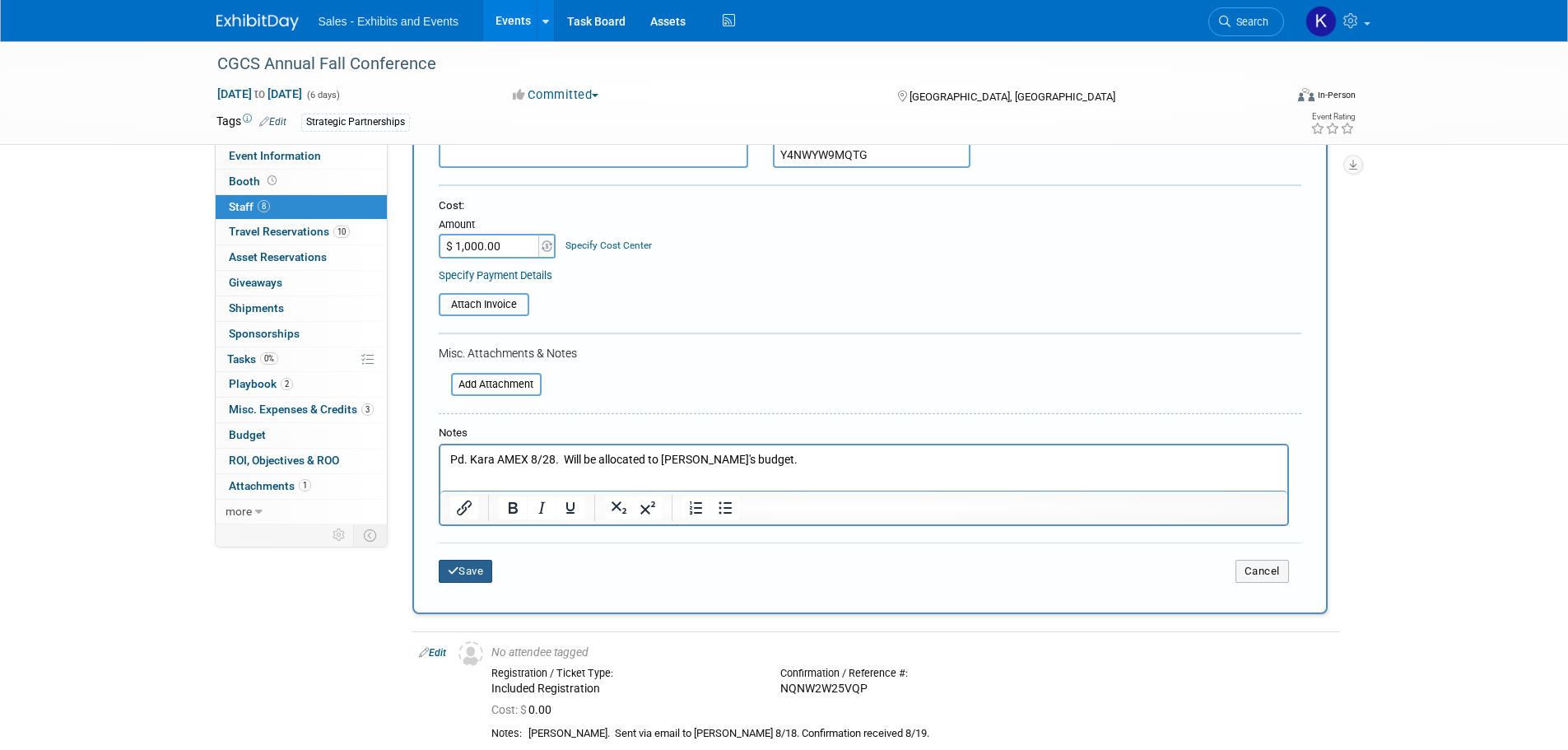
click at [475, 568] on button "Save" at bounding box center [466, 571] width 55 height 23
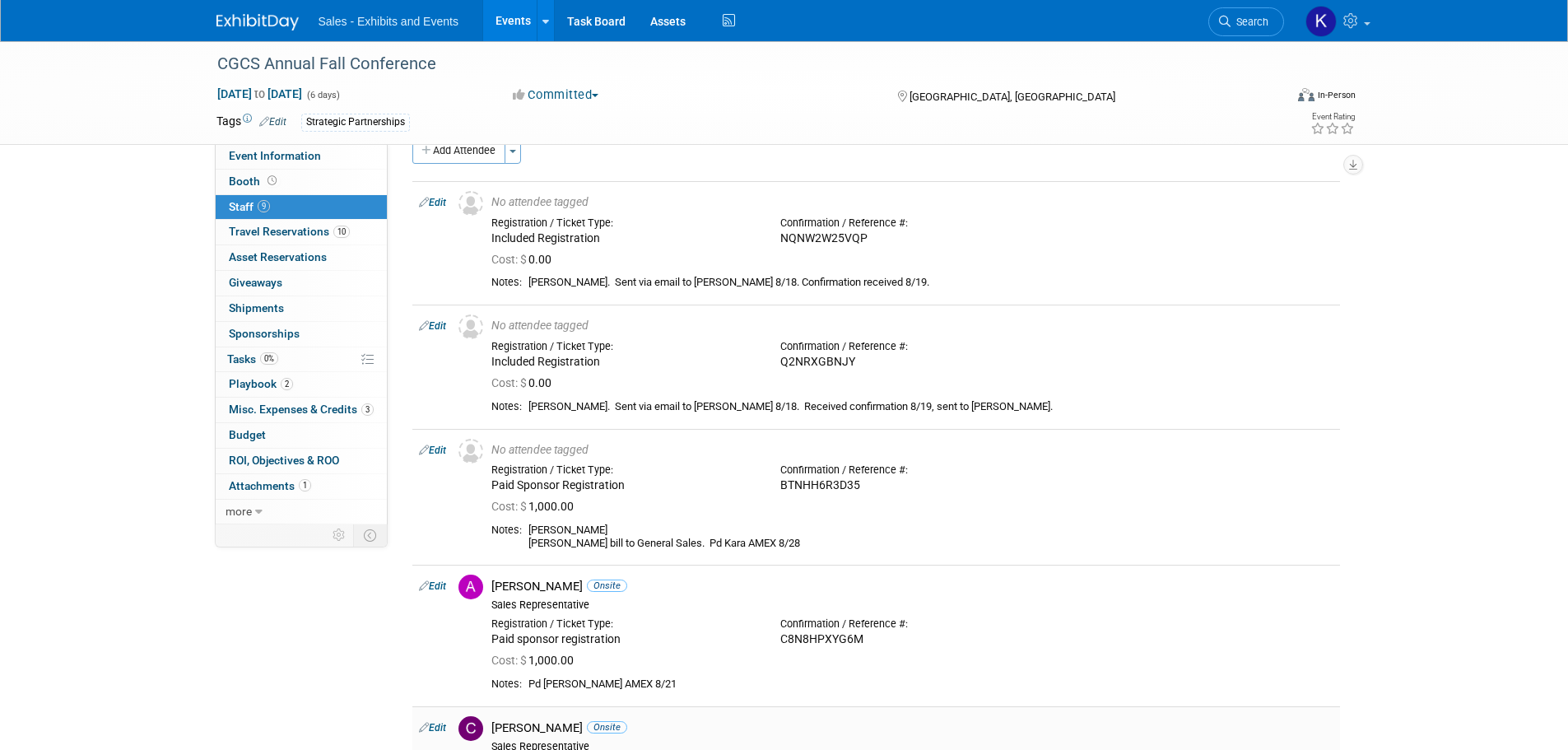
scroll to position [0, 0]
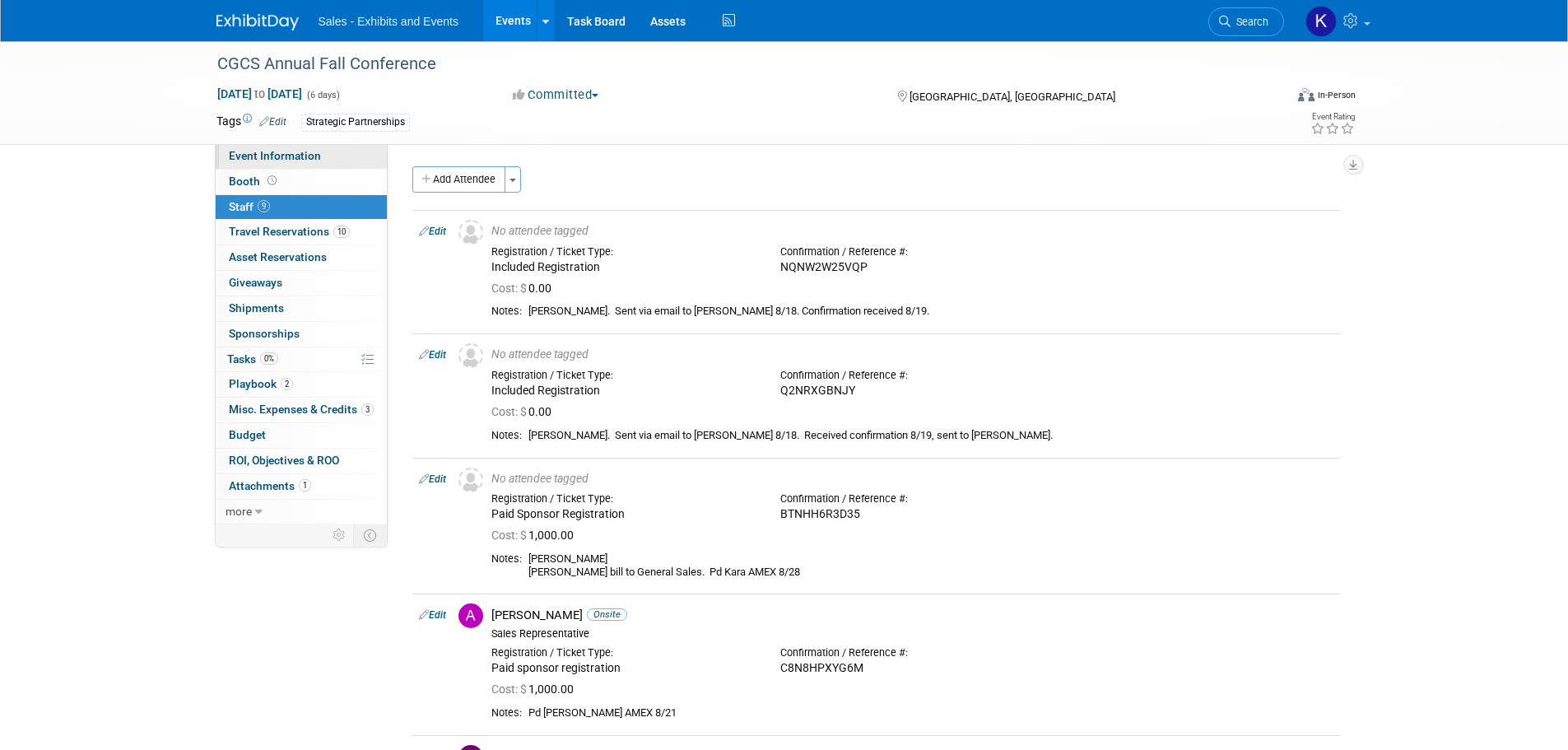
click at [274, 155] on span "Event Information" at bounding box center [274, 156] width 92 height 13
select select "Strategic Partnerships"
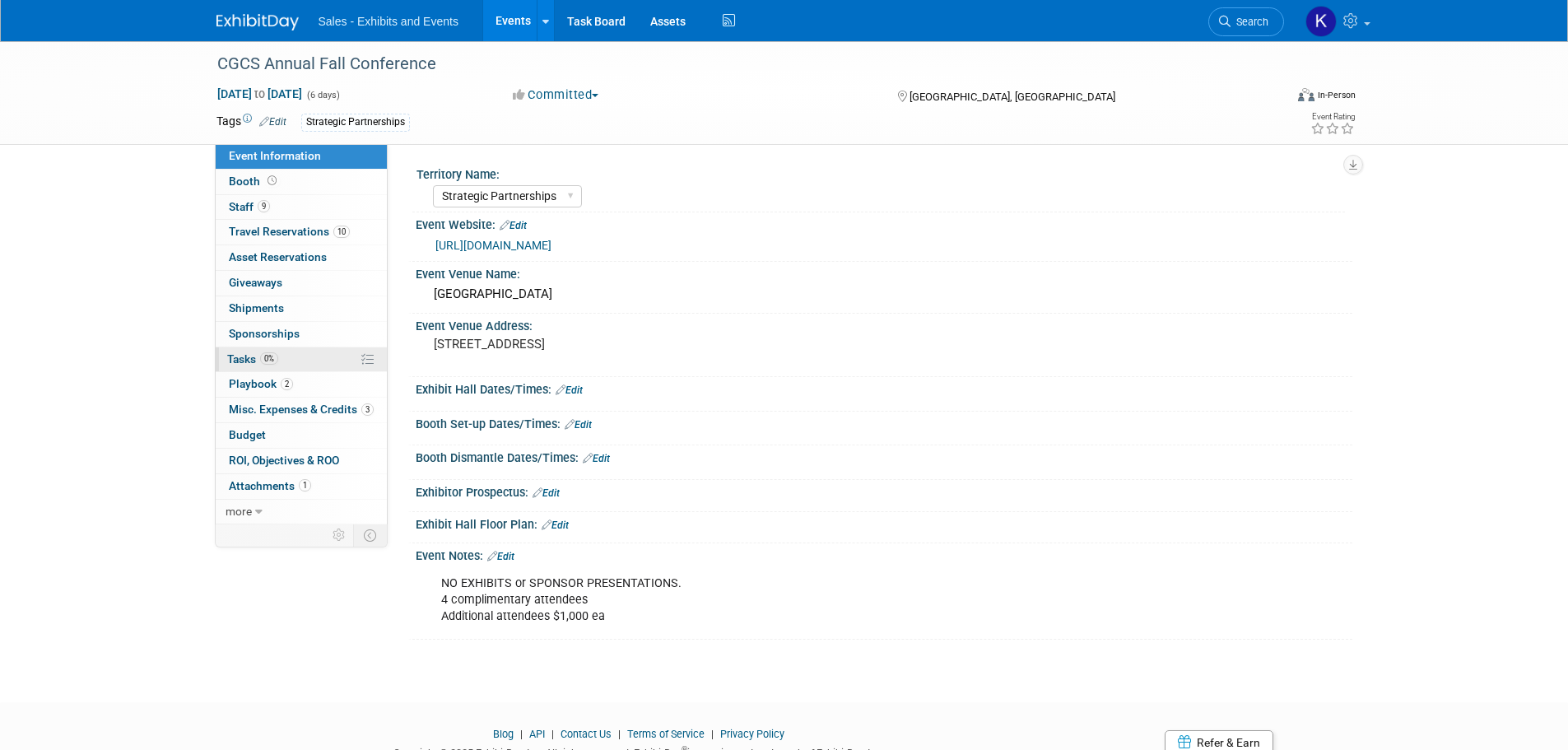
click at [228, 350] on link "0% Tasks 0%" at bounding box center [301, 360] width 171 height 25
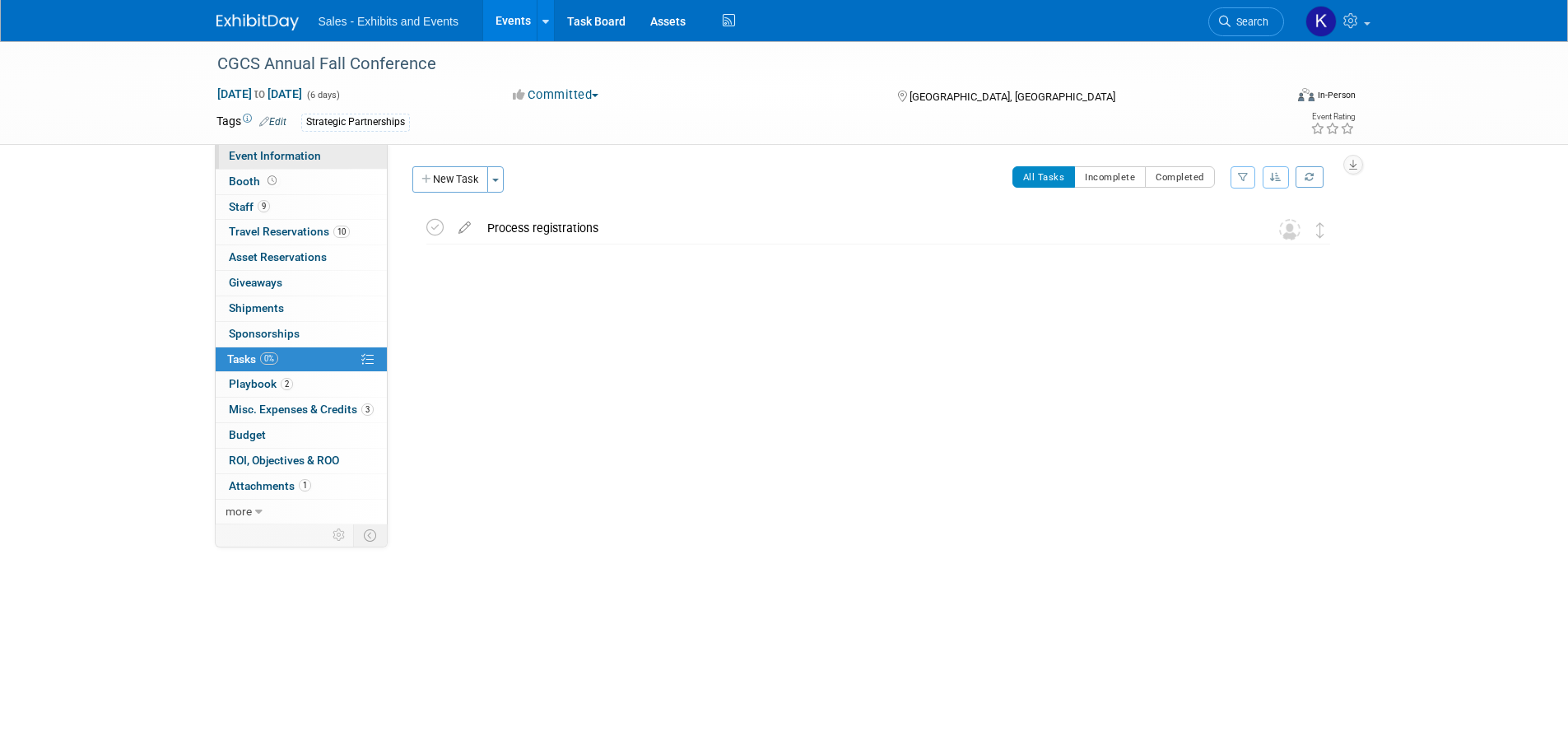
click at [252, 152] on span "Event Information" at bounding box center [274, 156] width 92 height 13
select select "Strategic Partnerships"
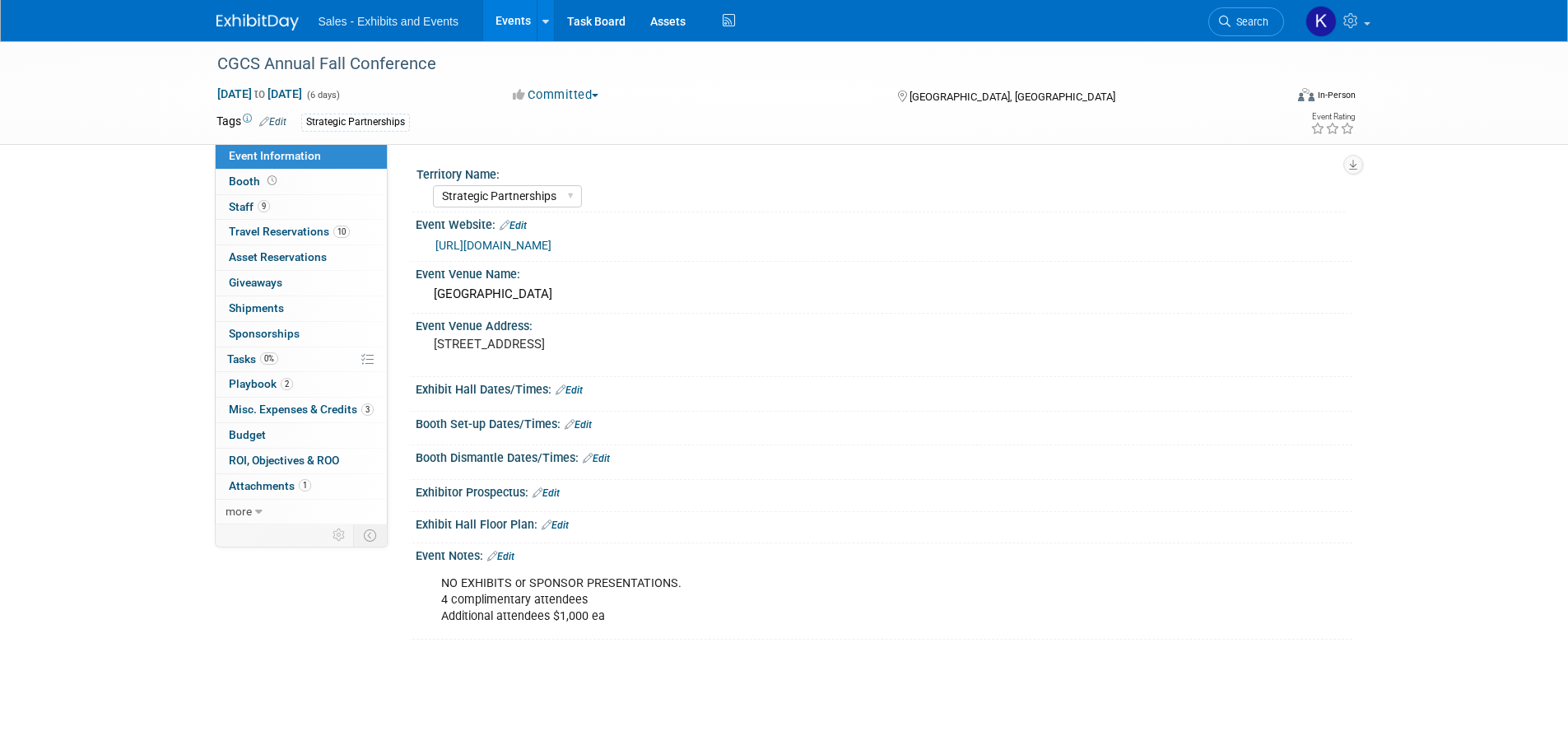
click at [265, 22] on img at bounding box center [258, 22] width 82 height 16
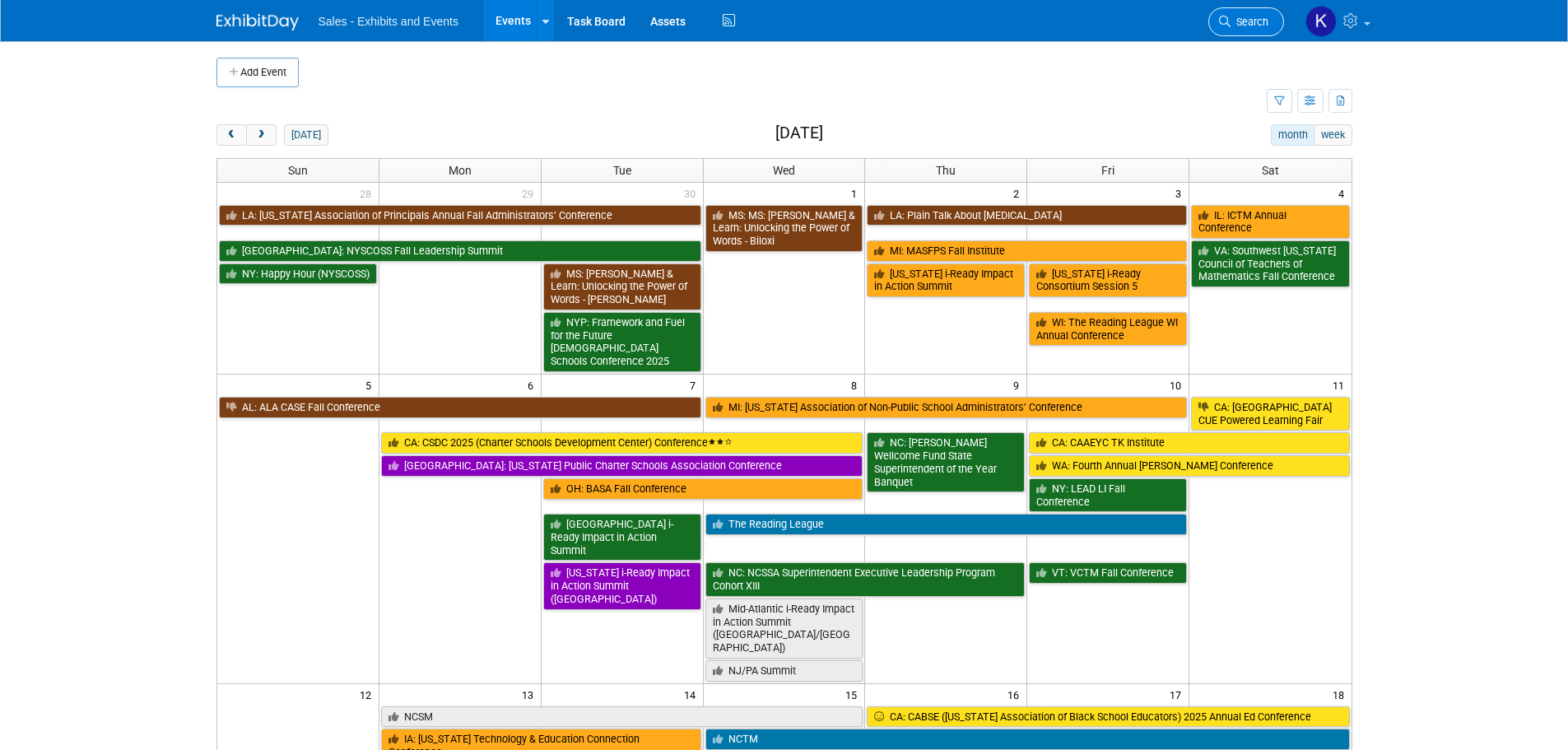
click at [1248, 25] on span "Search" at bounding box center [1249, 22] width 38 height 13
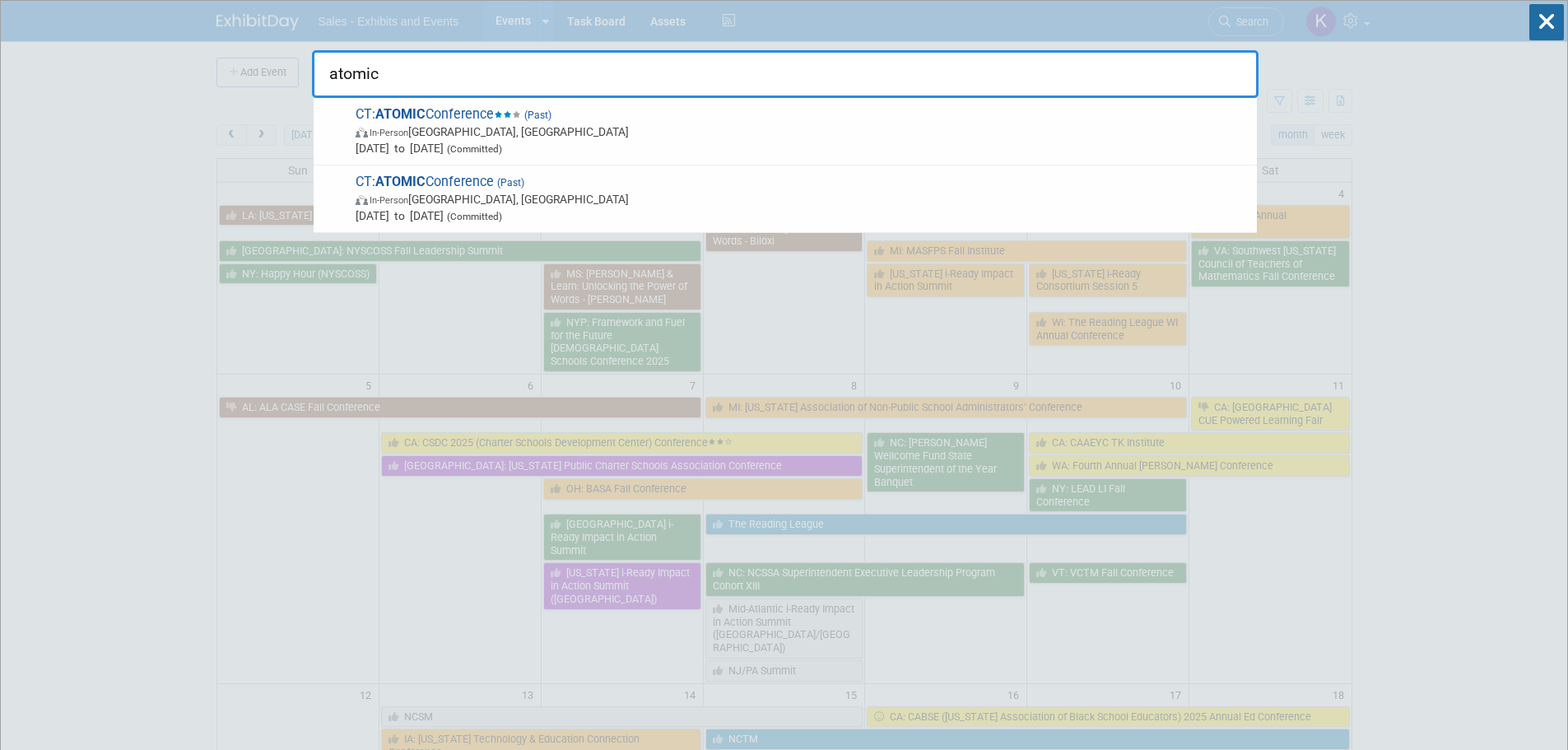
type input "atomic"
drag, startPoint x: 1401, startPoint y: 429, endPoint x: 1423, endPoint y: 426, distance: 22.2
